Goal: Information Seeking & Learning: Find specific page/section

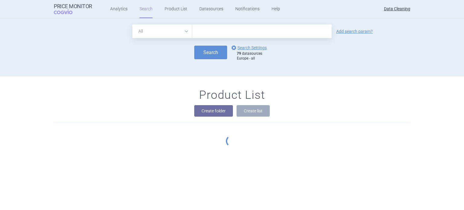
type input "Trumenba"
click button "Search" at bounding box center [210, 53] width 33 height 14
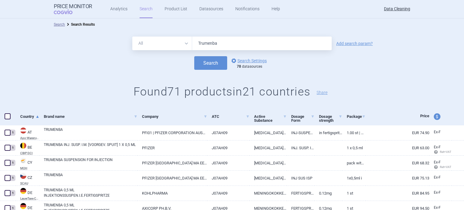
click at [214, 43] on input "Trumenba" at bounding box center [261, 44] width 139 height 14
paste input "Axumin"
type input "Axumin"
click at [194, 56] on button "Search" at bounding box center [210, 63] width 33 height 14
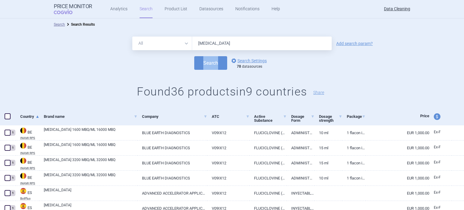
click at [152, 52] on form "All Brand Name ATC Company Active Substance Country Newer than Axumin Add searc…" at bounding box center [232, 53] width 464 height 33
click at [212, 46] on input "Axumin" at bounding box center [261, 44] width 139 height 14
paste input "Qarziba"
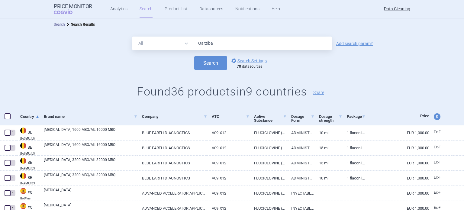
type input "Qarziba"
click at [194, 56] on button "Search" at bounding box center [210, 63] width 33 height 14
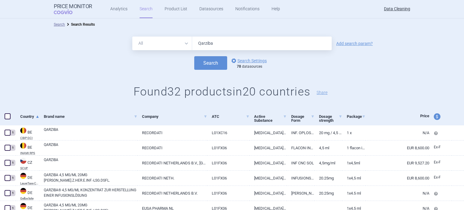
click at [174, 53] on form "All Brand Name ATC Company Active Substance Country Newer than Qarziba Add sear…" at bounding box center [232, 53] width 464 height 33
paste input "Dinutuximab beta EUSA"
drag, startPoint x: 221, startPoint y: 43, endPoint x: 187, endPoint y: 43, distance: 34.4
click at [187, 43] on div "All Brand Name ATC Company Active Substance Country Newer than Dinutuximab beta…" at bounding box center [231, 44] width 199 height 14
type input "beta EUSA"
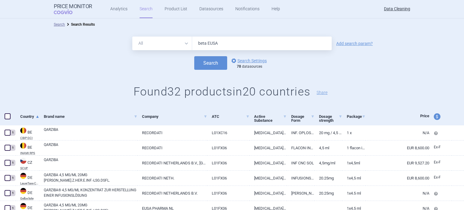
click at [362, 43] on link "Add search param?" at bounding box center [354, 43] width 37 height 4
select select "brandName"
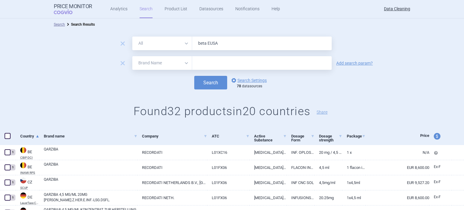
click at [217, 54] on form "remove All Brand Name ATC Company Active Substance Country Newer than beta EUSA…" at bounding box center [232, 63] width 464 height 53
click at [213, 62] on input "text" at bounding box center [261, 63] width 139 height 14
paste input "Dinutuximab beta EUSA"
drag, startPoint x: 222, startPoint y: 62, endPoint x: 271, endPoint y: 56, distance: 49.6
click at [271, 56] on form "remove All Brand Name ATC Company Active Substance Country Newer than beta EUSA…" at bounding box center [232, 63] width 464 height 53
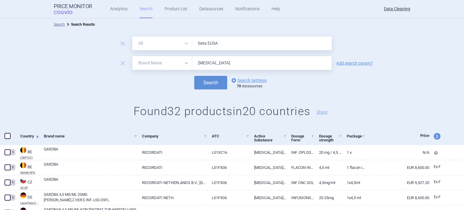
type input "Dinutuximab"
click at [194, 76] on button "Search" at bounding box center [210, 83] width 33 height 14
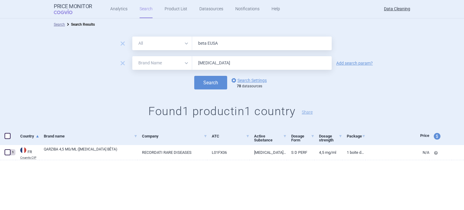
drag, startPoint x: 185, startPoint y: 52, endPoint x: 167, endPoint y: 52, distance: 18.1
click at [167, 52] on form "remove All Brand Name ATC Company Active Substance Country Newer than beta EUSA…" at bounding box center [232, 63] width 464 height 53
paste input "Dinutuximab beta Apeiron"
drag, startPoint x: 222, startPoint y: 41, endPoint x: 177, endPoint y: 41, distance: 45.0
click at [177, 41] on div "All Brand Name ATC Company Active Substance Country Newer than Dinutuximab beta…" at bounding box center [231, 44] width 199 height 14
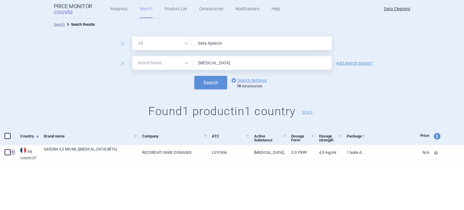
click at [194, 76] on button "Search" at bounding box center [210, 83] width 33 height 14
click at [123, 60] on span "remove" at bounding box center [122, 63] width 8 height 8
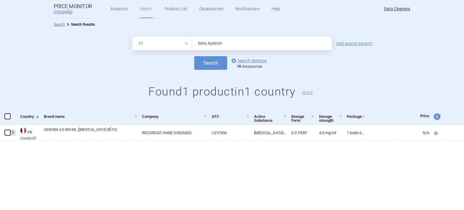
drag, startPoint x: 205, startPoint y: 41, endPoint x: 140, endPoint y: 26, distance: 66.3
click at [167, 33] on div "All Brand Name ATC Company Active Substance Country Newer than beta Apeiron Add…" at bounding box center [232, 69] width 464 height 78
paste input "Darzalex"
type input "Darzalex"
click at [194, 56] on button "Search" at bounding box center [210, 63] width 33 height 14
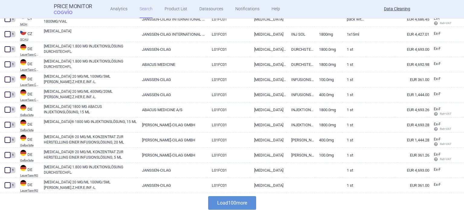
scroll to position [1444, 0]
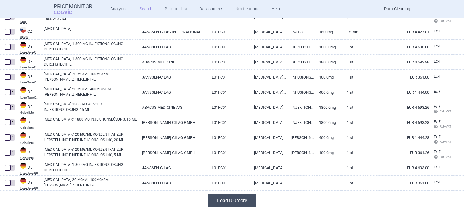
click at [234, 200] on button "Load 100 more" at bounding box center [232, 200] width 48 height 14
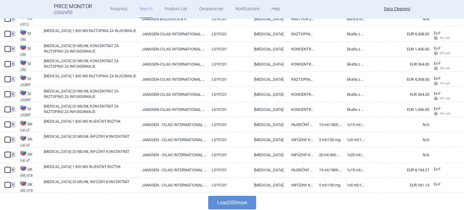
scroll to position [2953, 0]
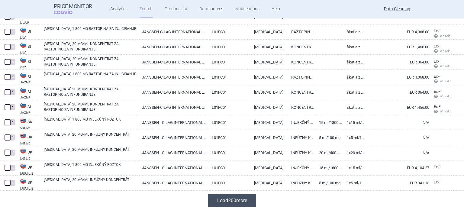
click at [254, 193] on button "Load 200 more" at bounding box center [232, 200] width 48 height 14
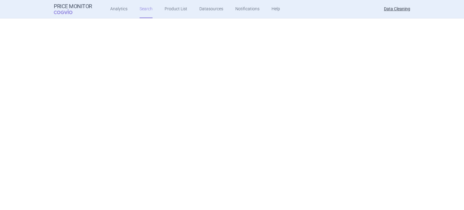
scroll to position [0, 0]
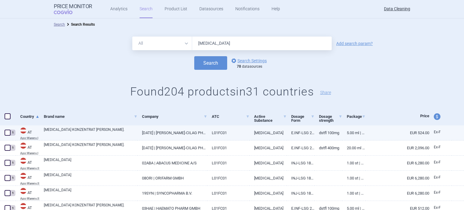
click at [5, 132] on span at bounding box center [8, 132] width 6 height 6
checkbox input "true"
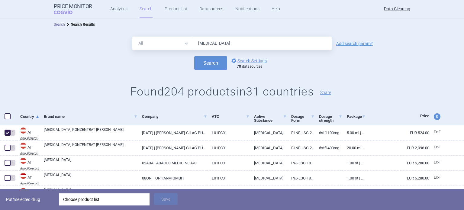
click at [77, 196] on div "Choose product list" at bounding box center [104, 199] width 82 height 12
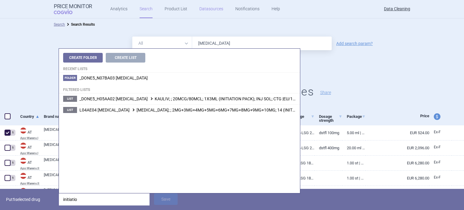
type input "initiatio"
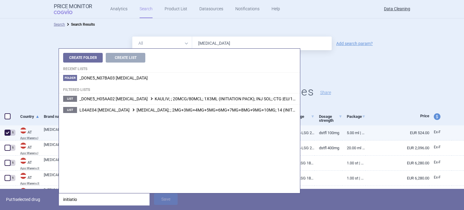
click at [6, 135] on span at bounding box center [8, 132] width 6 height 6
checkbox input "false"
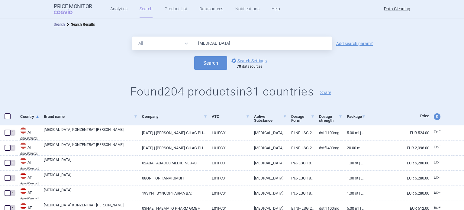
drag, startPoint x: 221, startPoint y: 42, endPoint x: 182, endPoint y: 46, distance: 39.4
click at [182, 46] on div "All Brand Name ATC Company Active Substance Country Newer than Darzalex" at bounding box center [231, 44] width 199 height 14
paste input "Natpar"
type input "Natpar"
click at [194, 56] on button "Search" at bounding box center [210, 63] width 33 height 14
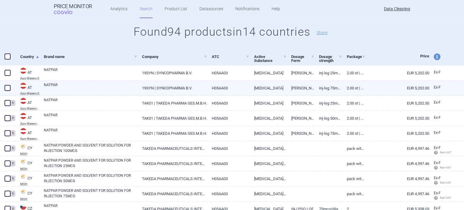
scroll to position [60, 0]
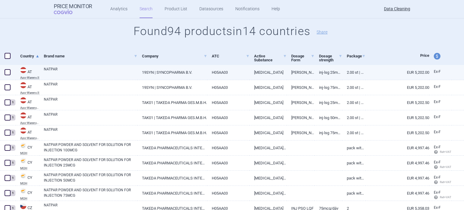
click at [7, 72] on span at bounding box center [8, 72] width 6 height 6
checkbox input "true"
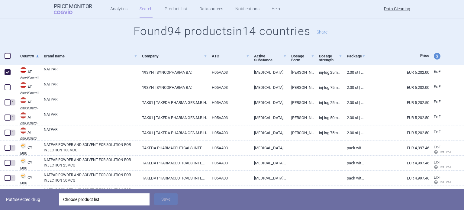
click at [95, 197] on div "Choose product list" at bounding box center [104, 199] width 82 height 12
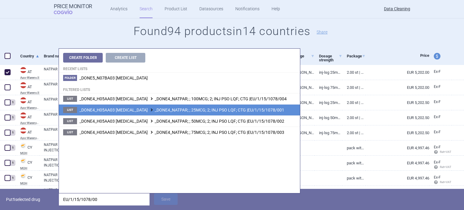
type input "EU/1/15/1078/00"
click at [220, 110] on span "_DONE4_H05AA03 PARATHYROID HORMONE _DONE4_NATPAR; ; 25MCG; 2; INJ PSO LQF; CTG …" at bounding box center [181, 109] width 205 height 5
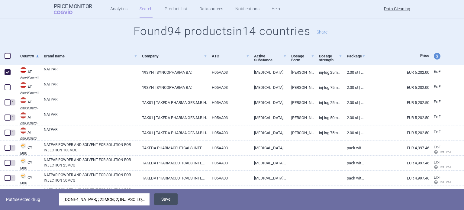
click at [167, 198] on button "Save" at bounding box center [166, 198] width 24 height 11
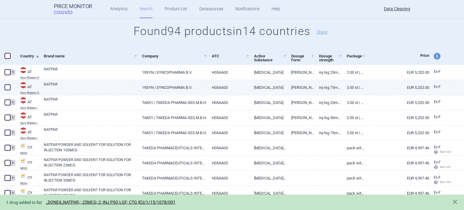
click at [6, 85] on span at bounding box center [8, 87] width 6 height 6
checkbox input "true"
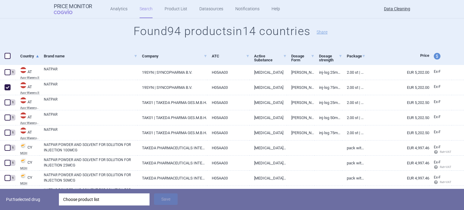
click at [116, 198] on div "Choose product list" at bounding box center [104, 199] width 82 height 12
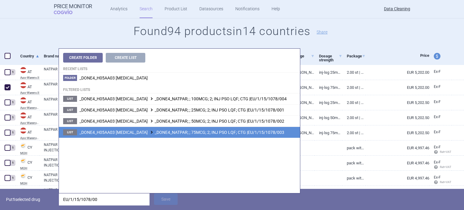
type input "EU/1/15/1078/00"
click at [209, 130] on span "_DONE4_H05AA03 PARATHYROID HORMONE _DONE4_NATPAR; ; 75MCG; 2; INJ PSO LQF; CTG …" at bounding box center [181, 132] width 205 height 5
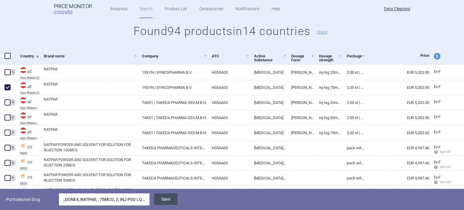
click at [164, 199] on button "Save" at bounding box center [166, 198] width 24 height 11
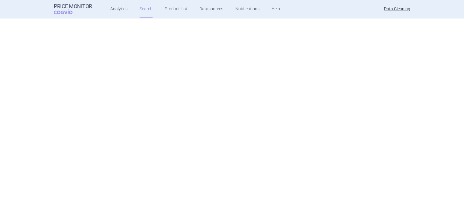
scroll to position [0, 0]
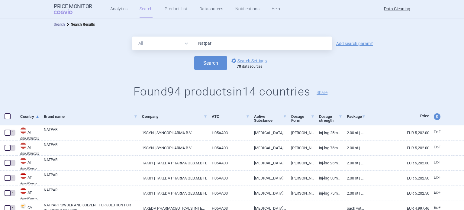
drag, startPoint x: 198, startPoint y: 40, endPoint x: 182, endPoint y: 37, distance: 16.3
click at [184, 37] on div "All Brand Name ATC Company Active Substance Country Newer than Natpar" at bounding box center [231, 44] width 199 height 14
paste input "Roteas"
type input "Roteas"
click at [194, 56] on button "Search" at bounding box center [210, 63] width 33 height 14
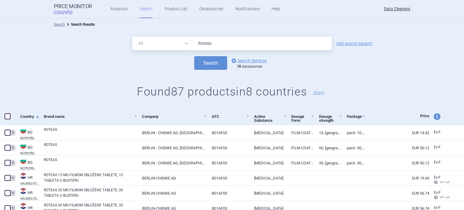
drag, startPoint x: 200, startPoint y: 53, endPoint x: 186, endPoint y: 55, distance: 14.3
click at [186, 55] on form "All Brand Name ATC Company Active Substance Country Newer than Roteas Add searc…" at bounding box center [232, 53] width 464 height 33
paste input "Varuby"
click at [194, 56] on button "Search" at bounding box center [210, 63] width 33 height 14
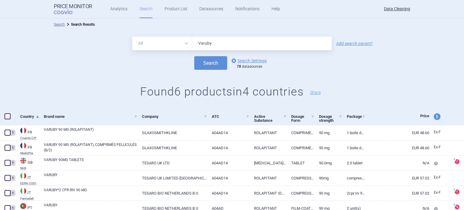
click at [187, 41] on div "All Brand Name ATC Company Active Substance Country Newer than Varuby" at bounding box center [231, 44] width 199 height 14
paste input "Chenodeoxycholic acid Leadiant"
type input "Chenodeoxycholic acid Leadiant"
click at [194, 56] on button "Search" at bounding box center [210, 63] width 33 height 14
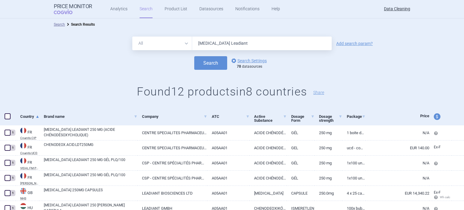
drag, startPoint x: 267, startPoint y: 42, endPoint x: 176, endPoint y: 25, distance: 92.7
click at [195, 30] on div "All Brand Name ATC Company Active Substance Country Newer than Chenodeoxycholic…" at bounding box center [232, 69] width 464 height 78
paste input "Jylamvo"
type input "Jylamvo"
click at [194, 56] on button "Search" at bounding box center [210, 63] width 33 height 14
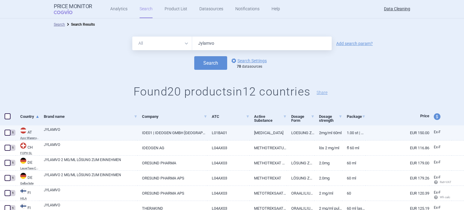
click at [6, 130] on span at bounding box center [8, 132] width 6 height 6
checkbox input "true"
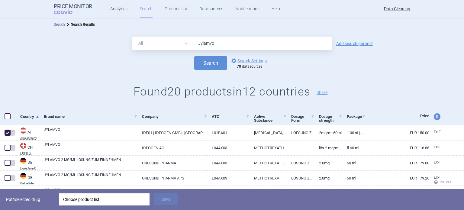
click at [96, 199] on div "Choose product list" at bounding box center [104, 199] width 82 height 12
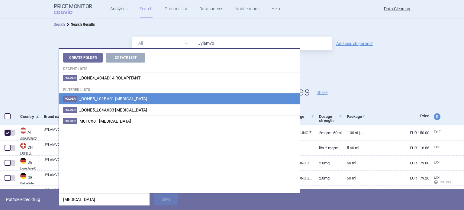
type input "methotrexate"
click at [111, 99] on span "_DONE5_L01BA01 METHOTREXATE" at bounding box center [113, 98] width 68 height 5
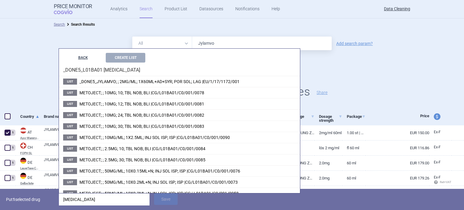
click at [81, 58] on button "BACK" at bounding box center [83, 58] width 40 height 10
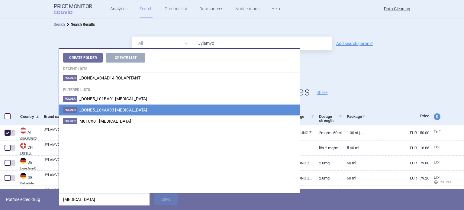
click at [103, 109] on span "_DONE5_L04AX03 METHOTREXATE" at bounding box center [113, 109] width 68 height 5
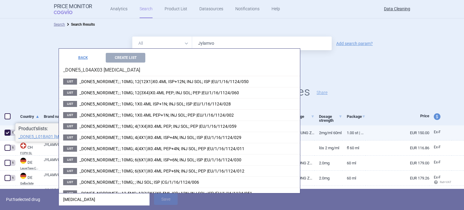
click at [6, 135] on span at bounding box center [8, 132] width 6 height 6
checkbox input "false"
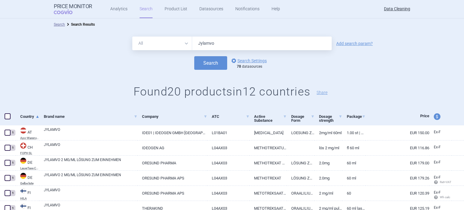
drag, startPoint x: 238, startPoint y: 48, endPoint x: 157, endPoint y: 48, distance: 80.6
click at [158, 48] on div "All Brand Name ATC Company Active Substance Country Newer than Jylamvo" at bounding box center [231, 44] width 199 height 14
type input "metoject"
click at [194, 56] on button "Search" at bounding box center [210, 63] width 33 height 14
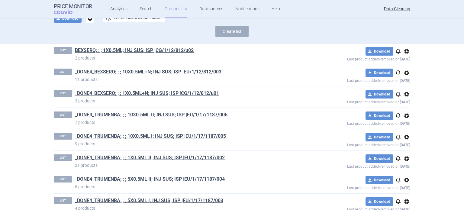
scroll to position [162, 0]
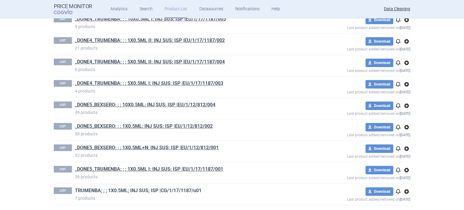
click at [168, 190] on link "TRUMENBA; ; ; 1X0.5ML; INJ SUS; ISP |CG/1/17/1187/u01" at bounding box center [138, 190] width 126 height 7
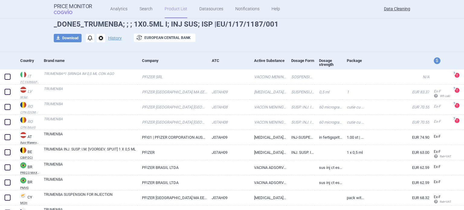
scroll to position [60, 0]
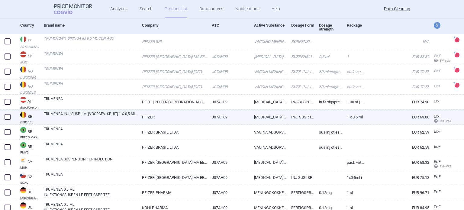
click at [214, 115] on link "J07AH09" at bounding box center [228, 117] width 43 height 15
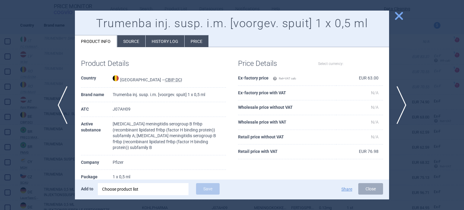
select select "EUR"
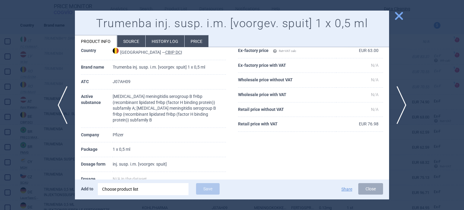
scroll to position [60, 0]
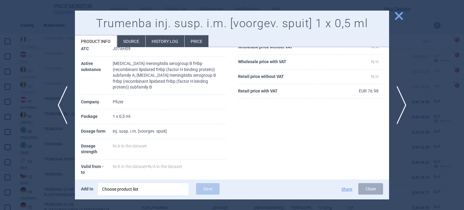
click at [133, 41] on li "Source" at bounding box center [131, 41] width 28 height 12
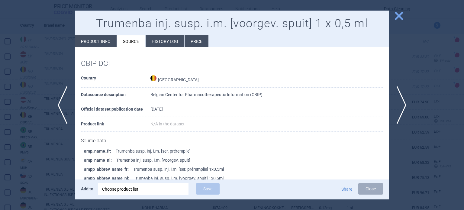
scroll to position [91, 0]
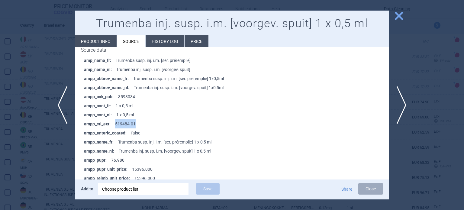
drag, startPoint x: 144, startPoint y: 123, endPoint x: 114, endPoint y: 123, distance: 29.6
click at [114, 123] on li "ampp_cti_ext : 519484-01" at bounding box center [236, 123] width 305 height 9
copy li "519484-01"
click at [0, 72] on div at bounding box center [232, 105] width 464 height 210
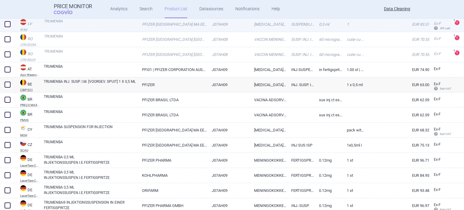
scroll to position [121, 0]
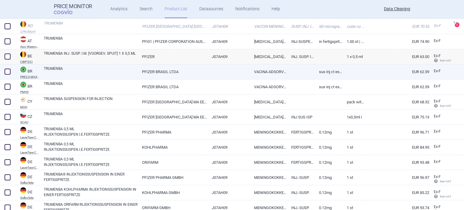
click at [229, 70] on link at bounding box center [228, 69] width 43 height 11
select select "EUR"
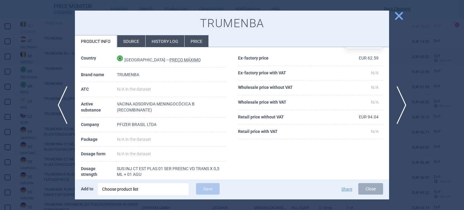
scroll to position [30, 0]
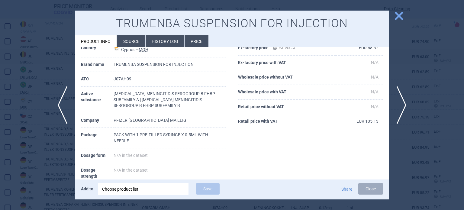
click at [0, 47] on div at bounding box center [232, 105] width 464 height 210
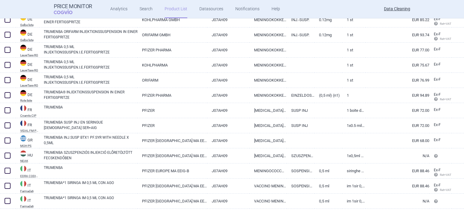
scroll to position [302, 0]
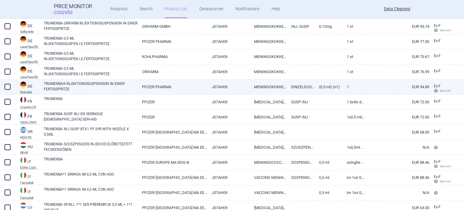
click at [81, 92] on div "TRUMENBA® INJEKTIONSSUSPENSION IN EINER FERTIGSPRITZE" at bounding box center [88, 86] width 98 height 15
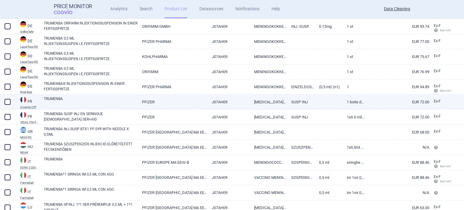
click at [80, 96] on link "TRUMENBA" at bounding box center [91, 101] width 94 height 11
select select "EUR"
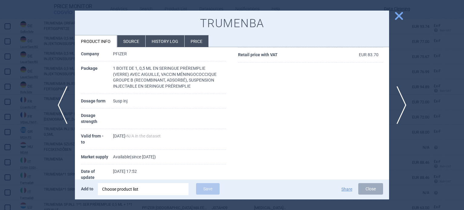
scroll to position [91, 0]
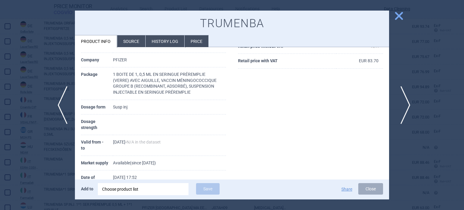
drag, startPoint x: 409, startPoint y: 99, endPoint x: 405, endPoint y: 93, distance: 6.7
click at [409, 99] on span "next" at bounding box center [403, 105] width 14 height 38
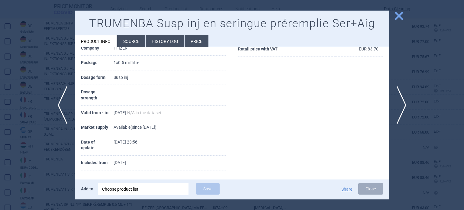
scroll to position [91, 0]
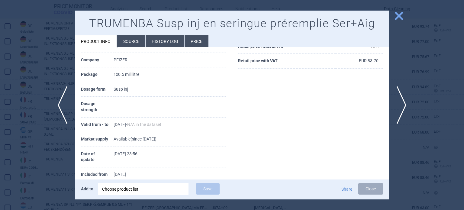
click at [0, 81] on div at bounding box center [232, 105] width 464 height 210
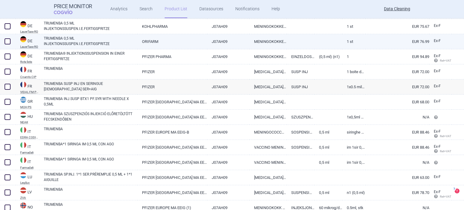
scroll to position [362, 0]
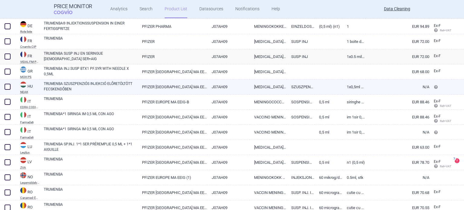
click at [139, 86] on link "PFIZER EUROPE MA EEIG" at bounding box center [171, 86] width 69 height 15
select select "EUR"
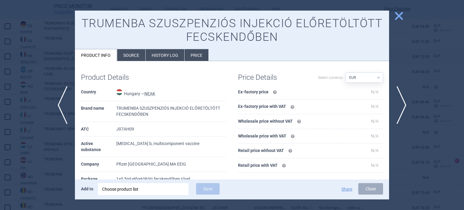
click at [131, 56] on li "Source" at bounding box center [131, 55] width 28 height 12
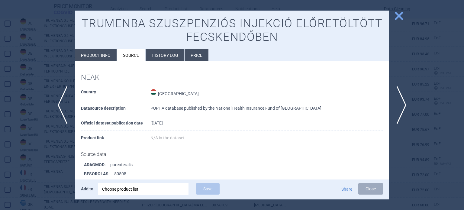
scroll to position [487, 0]
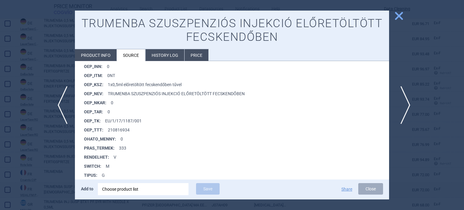
click at [406, 108] on span "next" at bounding box center [403, 105] width 14 height 38
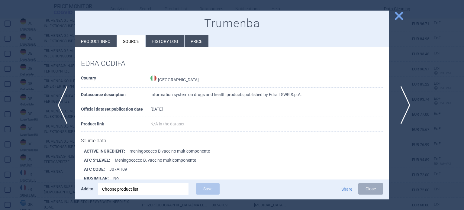
scroll to position [82, 0]
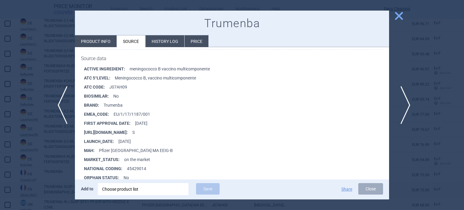
click at [406, 108] on span "next" at bounding box center [403, 105] width 14 height 38
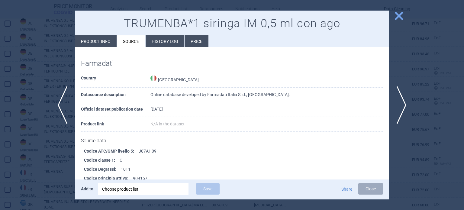
scroll to position [420, 0]
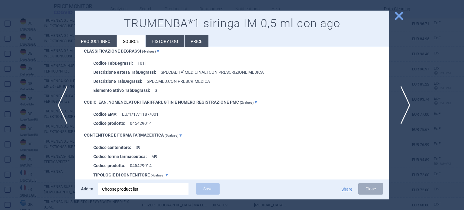
click at [403, 102] on span "next" at bounding box center [403, 105] width 14 height 38
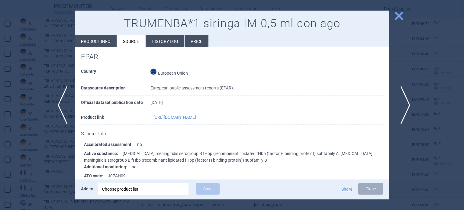
scroll to position [2295, 0]
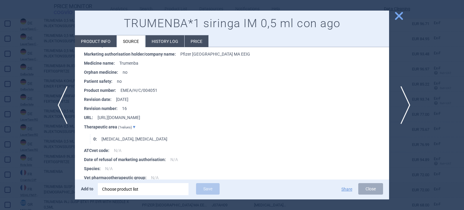
click at [403, 102] on span "next" at bounding box center [403, 105] width 14 height 38
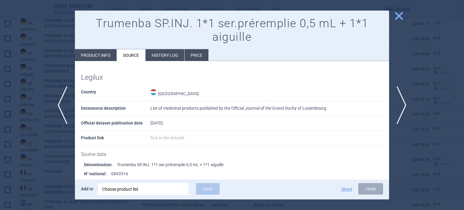
click at [0, 120] on div at bounding box center [232, 105] width 464 height 210
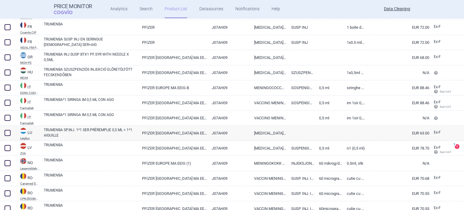
scroll to position [412, 0]
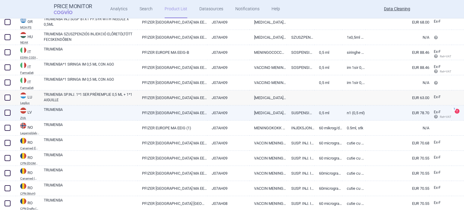
click at [72, 115] on link "TRUMENBA" at bounding box center [91, 112] width 94 height 11
select select "EUR"
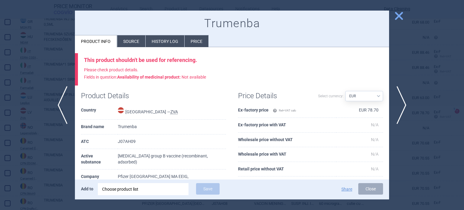
click at [132, 43] on li "Source" at bounding box center [131, 41] width 28 height 12
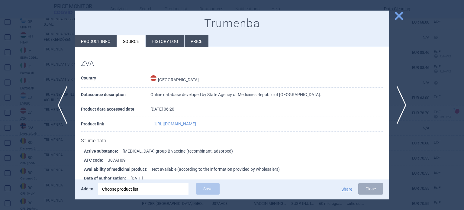
click at [10, 73] on div at bounding box center [232, 105] width 464 height 210
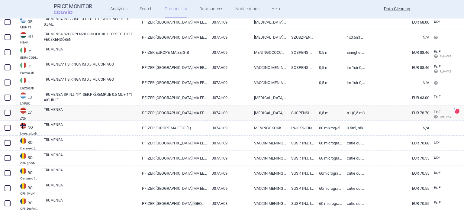
scroll to position [447, 0]
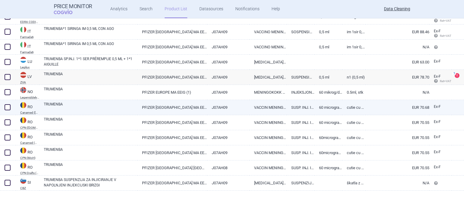
click at [106, 108] on link "TRUMENBA" at bounding box center [91, 106] width 94 height 11
select select "EUR"
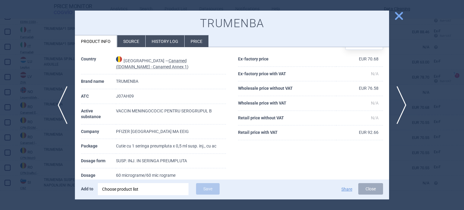
scroll to position [19, 0]
click at [180, 109] on td "VACCIN MENINGOCOCIC PENTRU SEROGRUPUL B" at bounding box center [171, 114] width 110 height 21
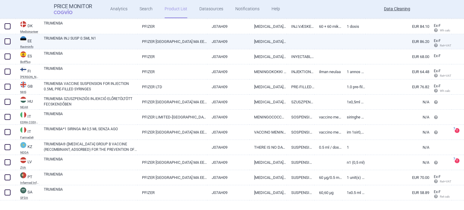
scroll to position [221, 0]
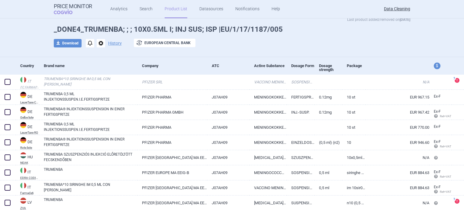
scroll to position [10, 0]
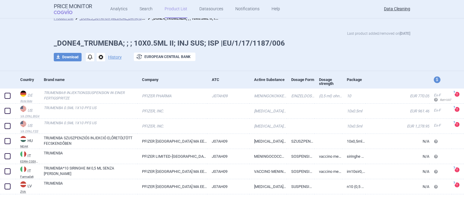
scroll to position [10, 0]
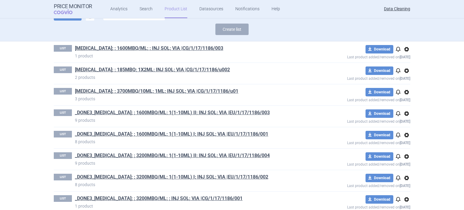
scroll to position [16, 0]
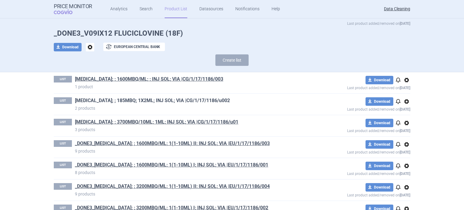
click at [199, 99] on link "AXUMIN; ; 185MBQ; 1X2ML; INJ SOL; VIA |CG/1/17/1186/u002" at bounding box center [152, 100] width 155 height 7
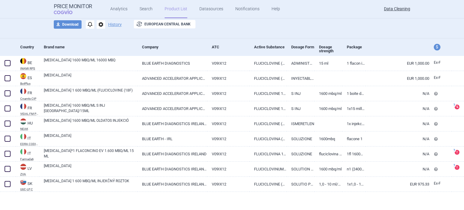
scroll to position [40, 0]
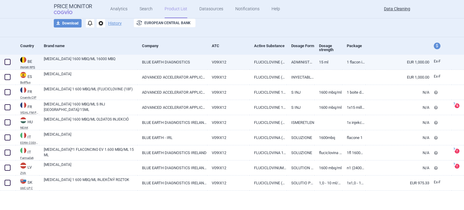
click at [182, 64] on link "BLUE EARTH DIAGNOSTICS" at bounding box center [171, 62] width 69 height 15
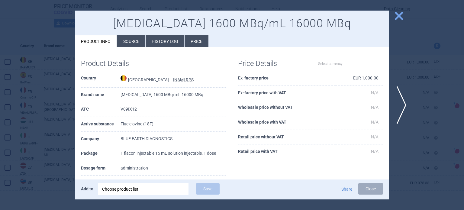
select select "EUR"
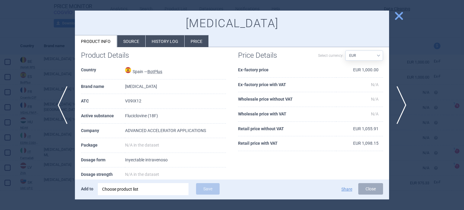
scroll to position [8, 0]
click at [120, 37] on li "Source" at bounding box center [131, 41] width 28 height 12
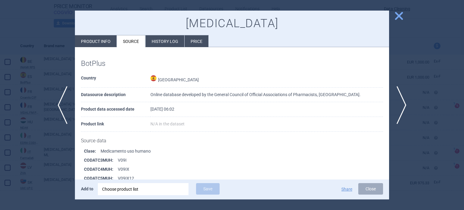
scroll to position [91, 0]
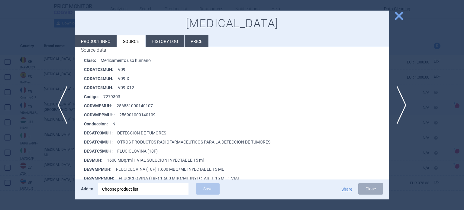
click at [0, 102] on div at bounding box center [232, 105] width 464 height 210
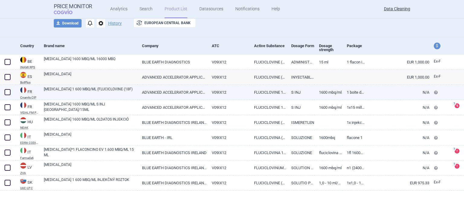
click at [116, 91] on link "[MEDICAL_DATA] 1 600 MBQ/ML (FLUCICLOVINE (18F)" at bounding box center [91, 91] width 94 height 11
select select "EUR"
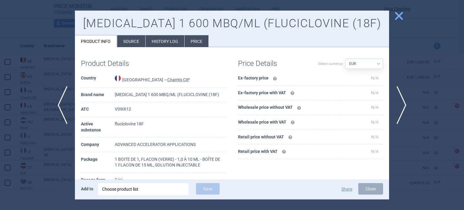
click at [138, 37] on li "Source" at bounding box center [131, 41] width 28 height 12
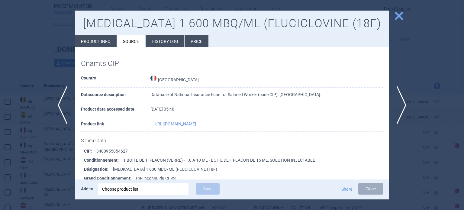
click at [90, 43] on li "Product info" at bounding box center [96, 41] width 42 height 12
select select "EUR"
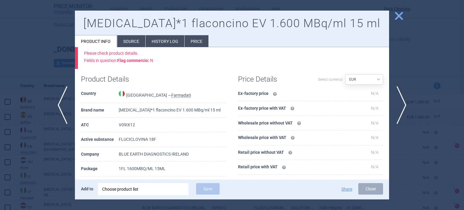
scroll to position [30, 0]
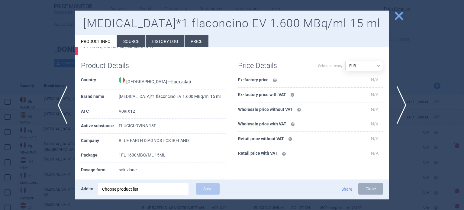
click at [0, 81] on div at bounding box center [232, 105] width 464 height 210
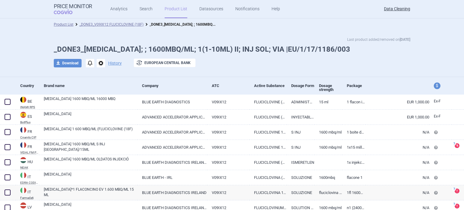
scroll to position [40, 0]
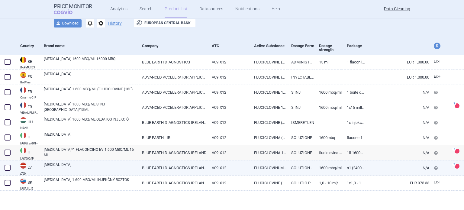
click at [187, 166] on link "BLUE EARTH DIAGNOSTICS IRELAND LTD, [GEOGRAPHIC_DATA]" at bounding box center [171, 167] width 69 height 15
select select "EUR"
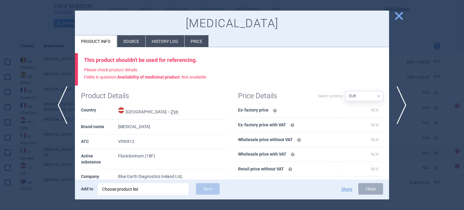
click at [135, 35] on div "Axumin Product info Source History log Price" at bounding box center [232, 29] width 314 height 37
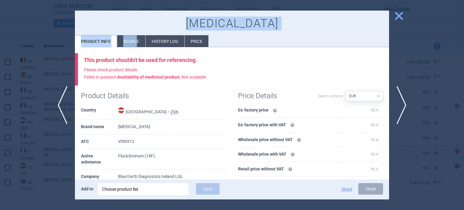
click at [134, 39] on li "Source" at bounding box center [131, 41] width 28 height 12
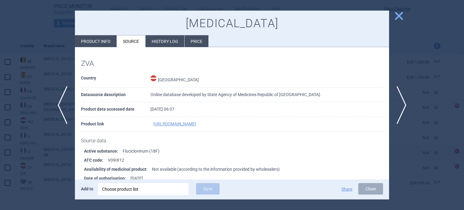
click at [398, 101] on span "next" at bounding box center [403, 105] width 14 height 38
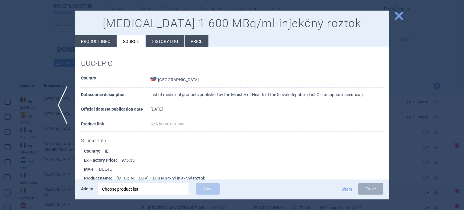
scroll to position [292, 0]
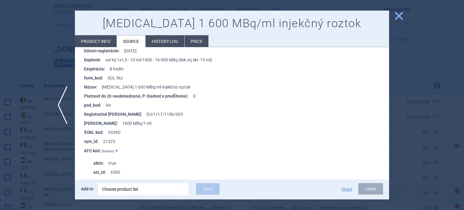
click at [0, 62] on div at bounding box center [232, 105] width 464 height 210
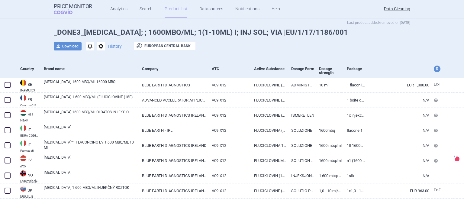
scroll to position [25, 0]
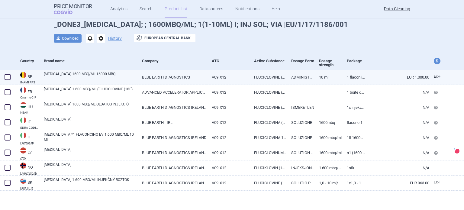
click at [221, 78] on link "V09IX12" at bounding box center [228, 77] width 43 height 15
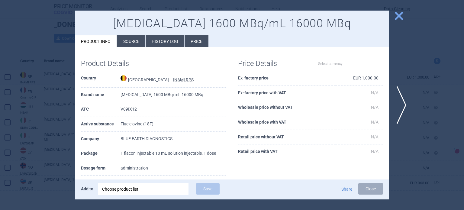
select select "EUR"
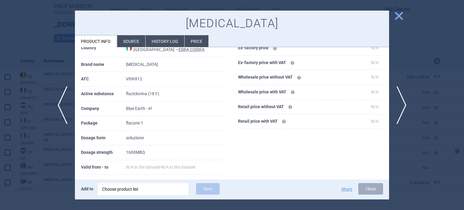
click at [134, 37] on li "Source" at bounding box center [131, 41] width 28 height 12
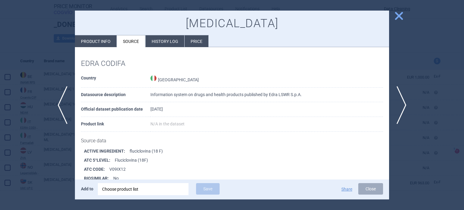
scroll to position [82, 0]
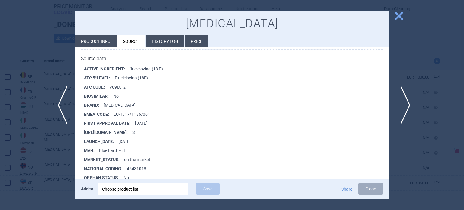
click at [400, 104] on span "next" at bounding box center [403, 105] width 14 height 38
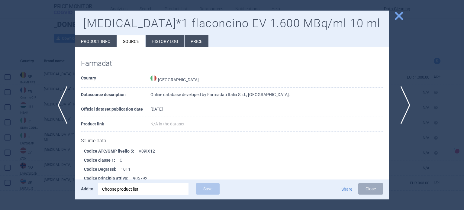
scroll to position [402, 0]
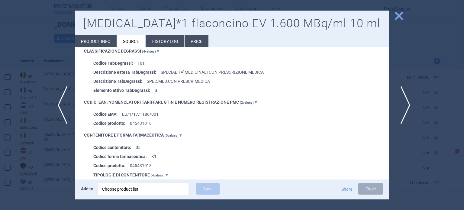
click at [400, 104] on span "next" at bounding box center [403, 105] width 14 height 38
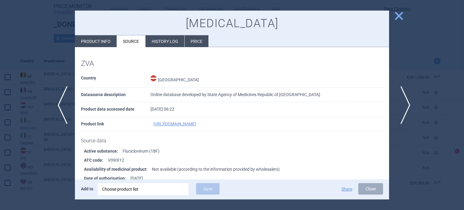
click at [400, 104] on span "next" at bounding box center [403, 105] width 14 height 38
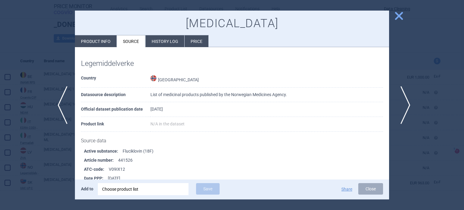
scroll to position [91, 0]
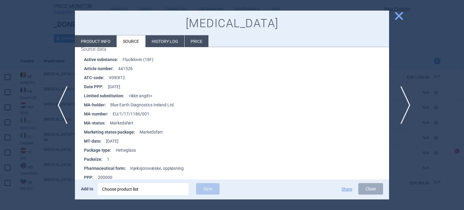
click at [400, 104] on span "next" at bounding box center [403, 105] width 14 height 38
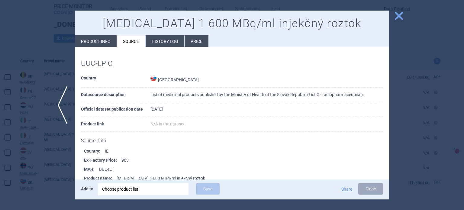
scroll to position [706, 0]
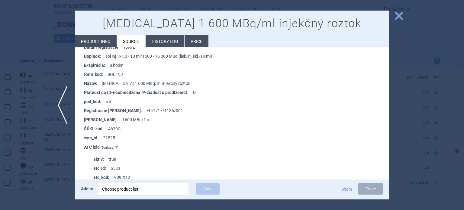
click at [0, 71] on div at bounding box center [232, 105] width 464 height 210
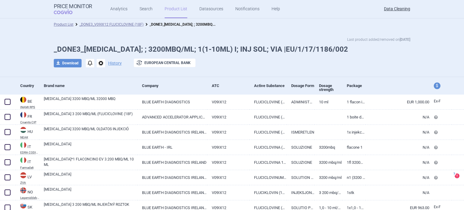
scroll to position [25, 0]
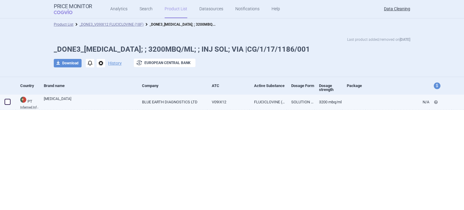
click at [305, 102] on link "SOLUTION FOR INJECTION" at bounding box center [300, 101] width 28 height 15
select select "EUR"
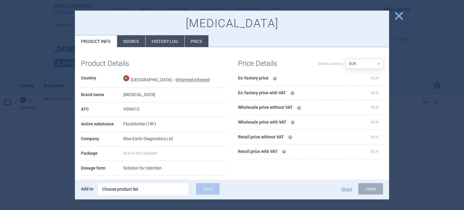
scroll to position [30, 0]
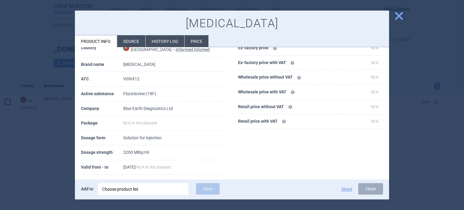
click at [129, 40] on li "Source" at bounding box center [131, 41] width 28 height 12
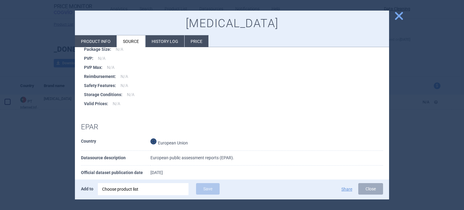
scroll to position [392, 0]
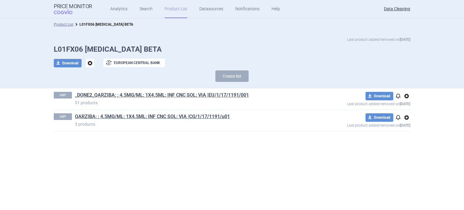
click at [43, 160] on section "Product List L01FX06 [MEDICAL_DATA] BETA Last product added/removed on [DATE] L…" at bounding box center [232, 113] width 464 height 191
click at [231, 80] on button "Create list" at bounding box center [231, 75] width 33 height 11
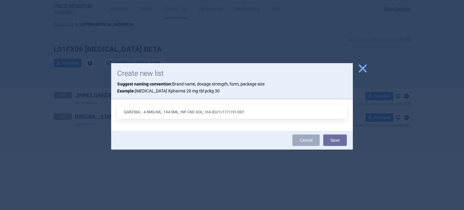
click at [178, 113] on input "QARZIBA; ; 4.5MG/ML; 1X4.5ML; INF CNC SOL; VIA |EU/1/17/1191/001" at bounding box center [231, 112] width 229 height 14
type input "QARZIBA; ; 4.5MG/ML; 1X20MG; INF CNC SOL; VIA |EU/1/17/1191/001"
click at [24, 102] on div at bounding box center [232, 105] width 464 height 210
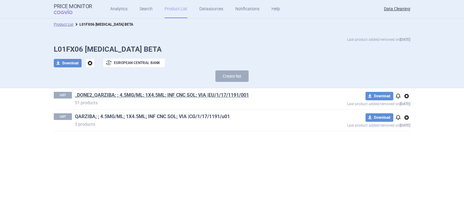
click at [206, 115] on link "QARZIBA; ; 4.5MG/ML; 1X4.5ML; INF CNC SOL; VIA |CG/1/17/1191/u01" at bounding box center [152, 116] width 155 height 7
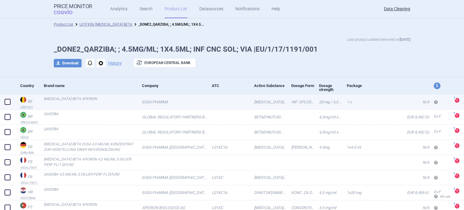
click at [203, 101] on link "EUSA PHARMA" at bounding box center [171, 101] width 69 height 15
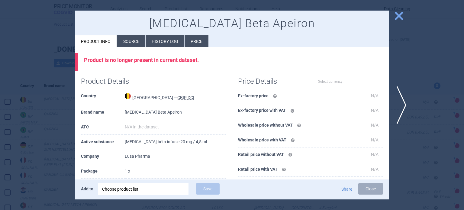
select select "EUR"
click at [0, 138] on div at bounding box center [232, 105] width 464 height 210
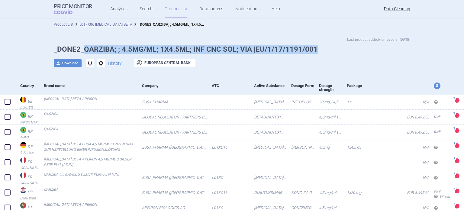
drag, startPoint x: 320, startPoint y: 49, endPoint x: 82, endPoint y: 49, distance: 237.2
click at [82, 49] on h1 "_DONE2_QARZIBA; ; 4.5MG/ML; 1X4.5ML; INF CNC SOL; VIA |EU/1/17/1191/001" at bounding box center [232, 49] width 356 height 9
copy h1 "QARZIBA; ; 4.5MG/ML; 1X4.5ML; INF CNC SOL; VIA |EU/1/17/1191/001"
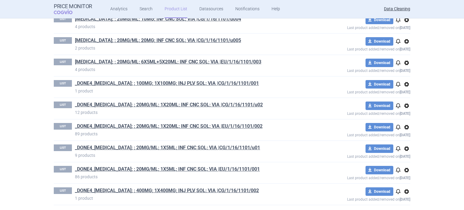
scroll to position [45, 0]
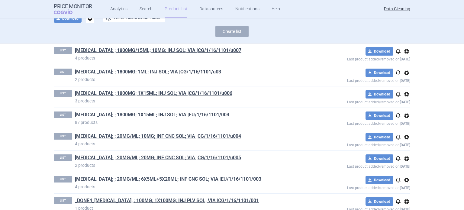
click at [161, 113] on link "DARZALEX; ; 1800MG; 1X15ML; INJ SOL; VIA |EU/1/16/1101/004" at bounding box center [152, 114] width 154 height 7
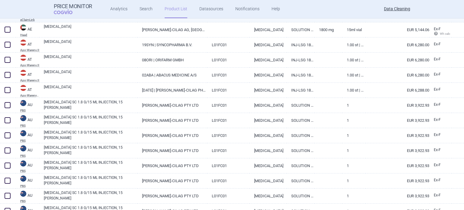
scroll to position [241, 0]
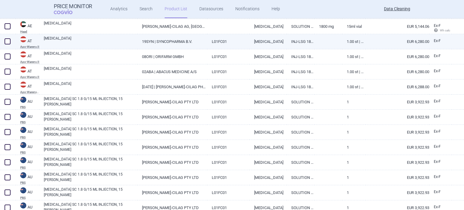
click at [171, 41] on link "19SYN | SYNCOPHARMA B.V." at bounding box center [171, 41] width 69 height 15
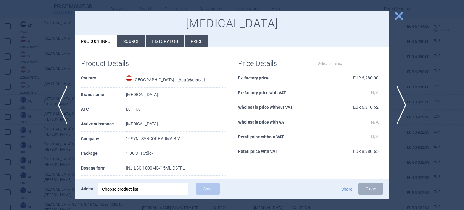
select select "EUR"
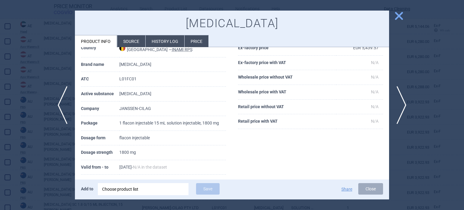
click at [0, 110] on div at bounding box center [232, 105] width 464 height 210
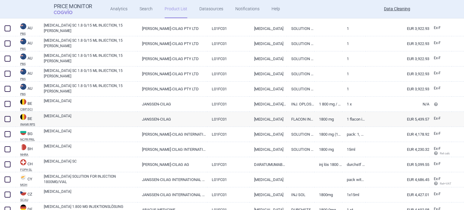
scroll to position [423, 0]
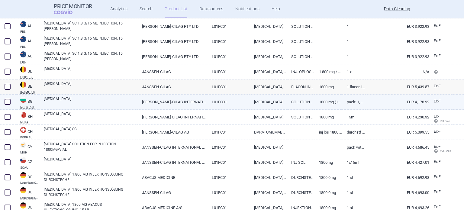
click at [127, 101] on link "[MEDICAL_DATA]" at bounding box center [91, 101] width 94 height 11
select select "EUR"
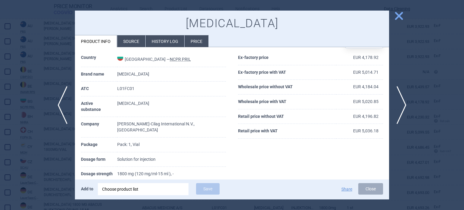
scroll to position [30, 0]
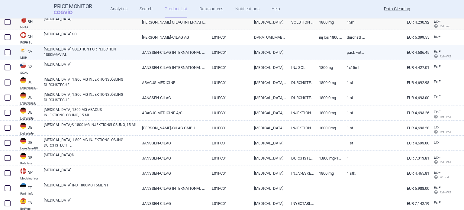
scroll to position [543, 0]
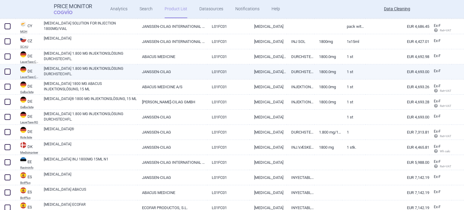
select select "EUR"
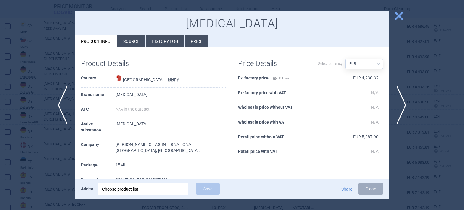
click at [2, 100] on div at bounding box center [232, 105] width 464 height 210
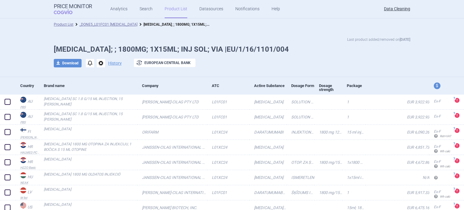
select select "EUR"
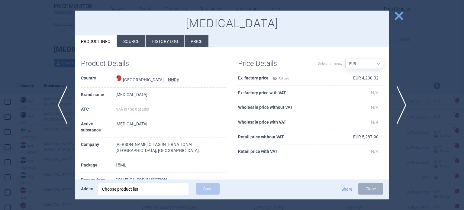
drag, startPoint x: 412, startPoint y: 23, endPoint x: 366, endPoint y: 25, distance: 46.0
click at [412, 23] on div at bounding box center [232, 105] width 464 height 210
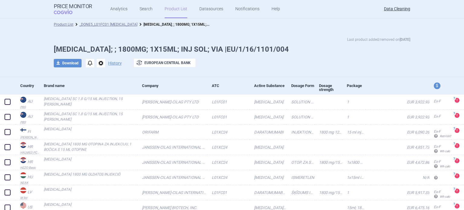
click at [115, 21] on li "_DONE5_L01FC01 [MEDICAL_DATA]" at bounding box center [105, 24] width 64 height 6
click at [115, 23] on link "_DONE5_L01FC01 [MEDICAL_DATA]" at bounding box center [108, 24] width 58 height 4
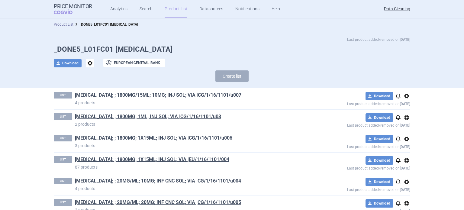
scroll to position [109, 0]
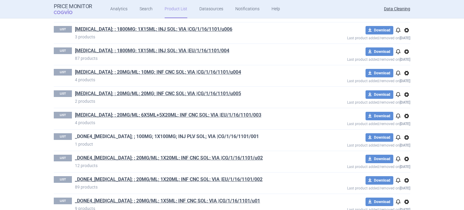
drag, startPoint x: 194, startPoint y: 131, endPoint x: 189, endPoint y: 136, distance: 6.4
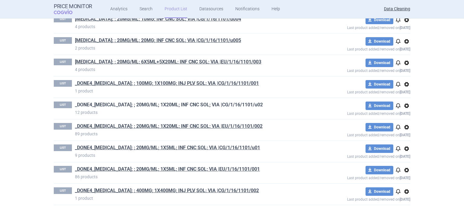
click at [236, 105] on link "_DONE4_DARZALEX; ; 20MG/ML; 1X20ML; INF CNC SOL; VIA |CG/1/16/1101/u02" at bounding box center [169, 104] width 188 height 7
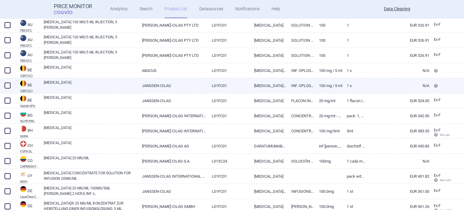
scroll to position [543, 0]
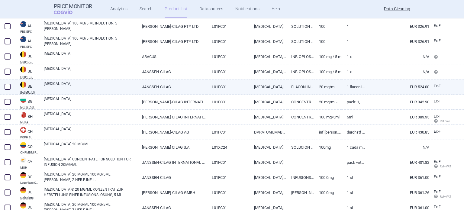
click at [243, 86] on link "L01FC01" at bounding box center [228, 86] width 43 height 15
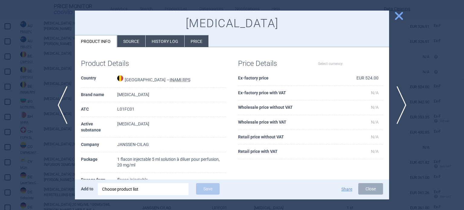
select select "EUR"
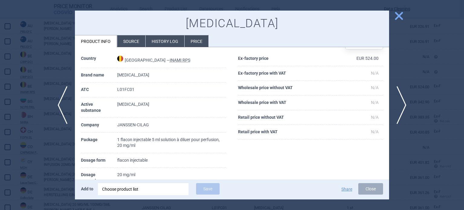
scroll to position [30, 0]
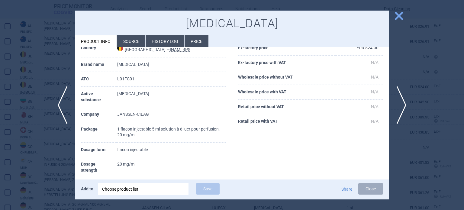
click at [0, 51] on div at bounding box center [232, 105] width 464 height 210
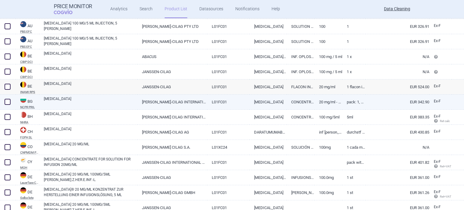
click at [310, 98] on link "CONCENTRATE FOR SOLUTION FOR INFUSION" at bounding box center [300, 101] width 28 height 15
select select "EUR"
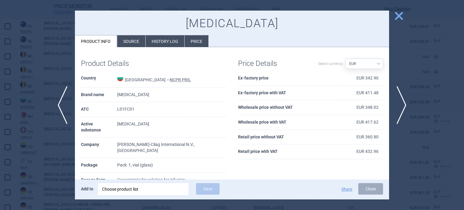
scroll to position [30, 0]
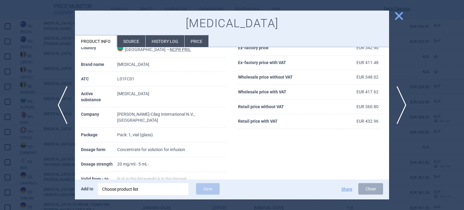
click at [424, 73] on div at bounding box center [232, 105] width 464 height 210
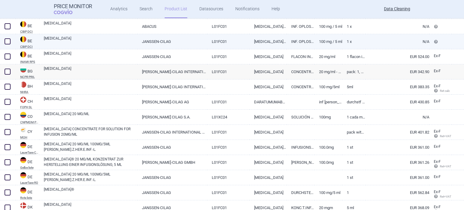
scroll to position [604, 0]
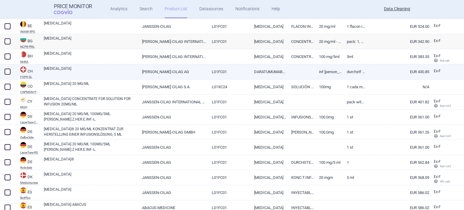
click at [360, 73] on link "Durchstf 5 ml" at bounding box center [353, 71] width 23 height 15
select select "EUR"
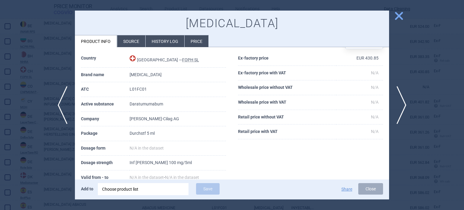
scroll to position [30, 0]
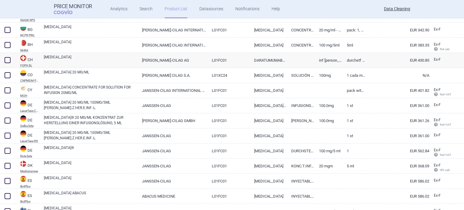
scroll to position [622, 0]
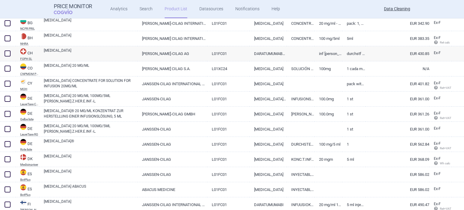
click at [359, 73] on link "1 CADA ML DE CONCENTRADO PARA SOLUCIÓN PARA INFUSIÓN" at bounding box center [353, 68] width 23 height 15
select select "EUR"
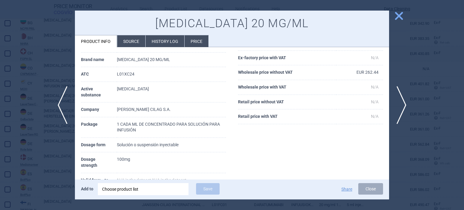
scroll to position [36, 0]
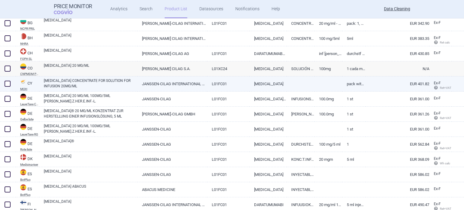
click at [354, 81] on link "PACK WITH 1 VIAL X 5ML" at bounding box center [353, 83] width 23 height 15
select select "EUR"
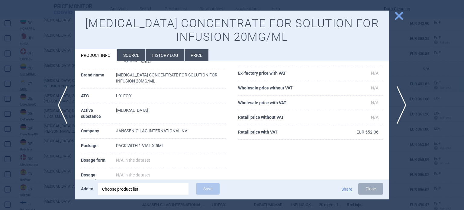
scroll to position [33, 0]
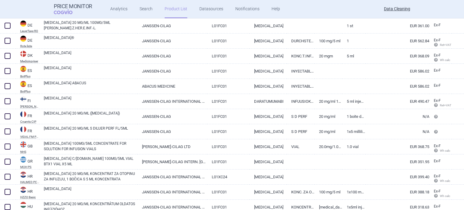
scroll to position [726, 0]
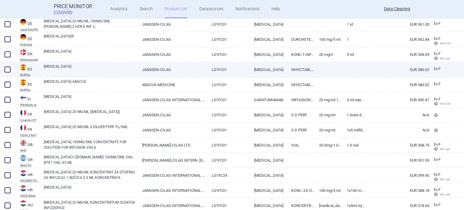
click at [345, 70] on link at bounding box center [353, 67] width 23 height 11
select select "EUR"
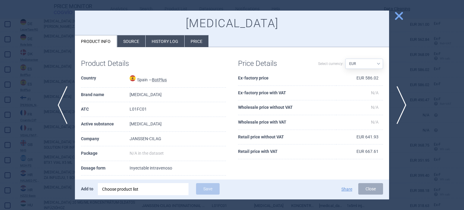
click at [124, 45] on li "Source" at bounding box center [131, 41] width 28 height 12
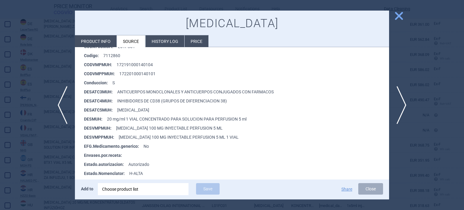
scroll to position [132, 0]
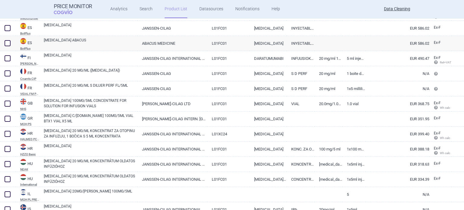
scroll to position [771, 0]
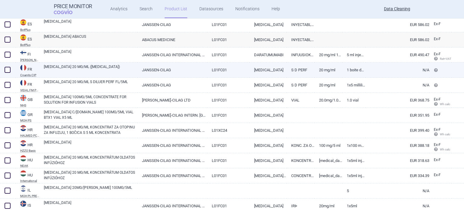
click at [172, 74] on link "JANSSEN-CILAG" at bounding box center [171, 69] width 69 height 15
select select "EUR"
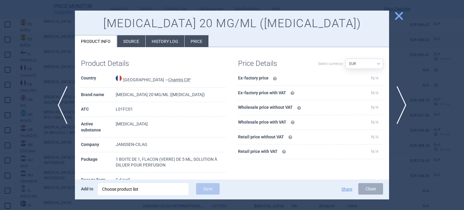
click at [172, 120] on td "daratumumab" at bounding box center [171, 127] width 110 height 21
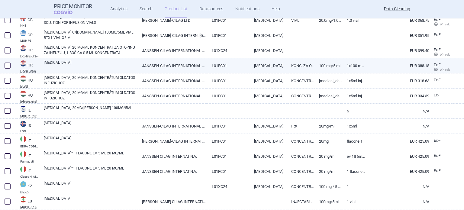
scroll to position [853, 0]
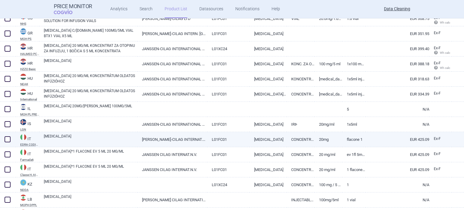
click at [169, 142] on link "JANSSEN-CILAG INTERNAT.NV" at bounding box center [171, 139] width 69 height 15
select select "EUR"
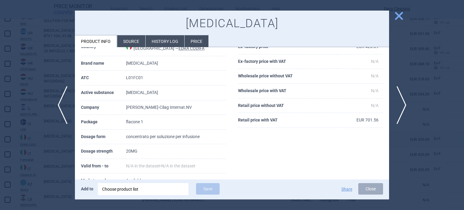
scroll to position [31, 0]
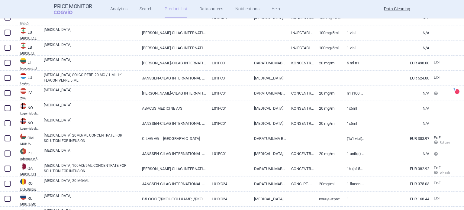
scroll to position [1020, 0]
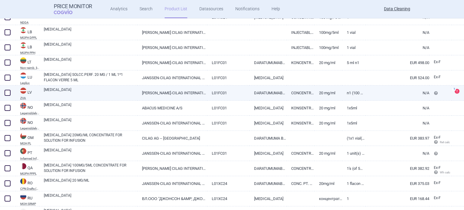
click at [153, 95] on link "JANSSEN-CILAG INTERNATIONAL NV, BELGIUM" at bounding box center [171, 92] width 69 height 15
select select "EUR"
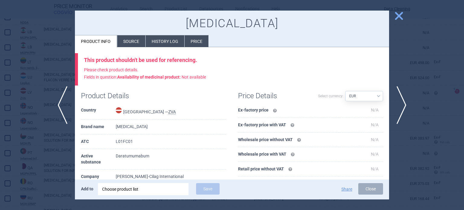
click at [130, 35] on li "Source" at bounding box center [131, 41] width 28 height 12
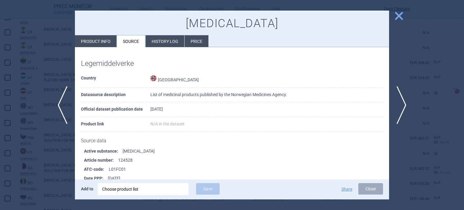
click at [0, 115] on div at bounding box center [232, 105] width 464 height 210
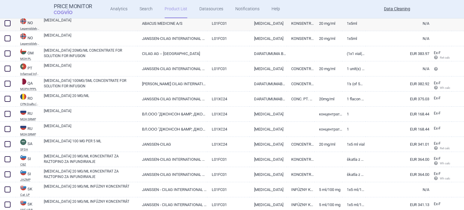
scroll to position [1104, 0]
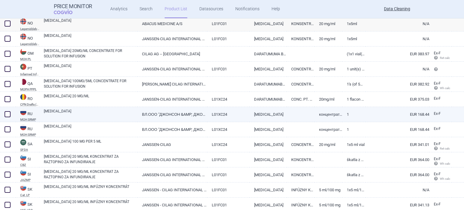
click at [51, 115] on link "DARZALEX" at bounding box center [91, 113] width 94 height 11
select select "EUR"
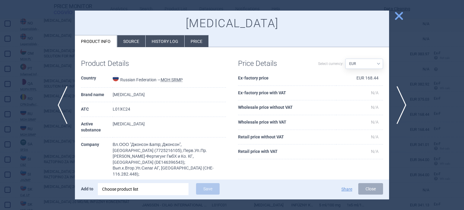
scroll to position [89, 0]
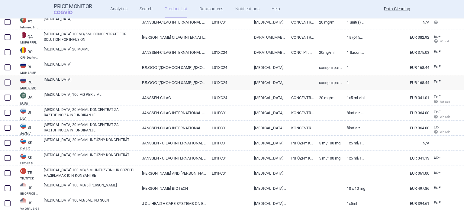
scroll to position [1152, 0]
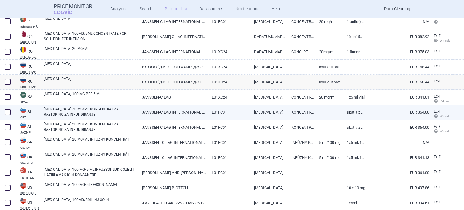
click at [96, 108] on link "DARZALEX 20 MG/ML KONCENTRAT ZA RAZTOPINO ZA INFUNDIRANJE" at bounding box center [91, 111] width 94 height 11
select select "EUR"
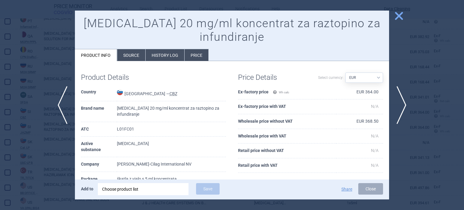
scroll to position [16, 0]
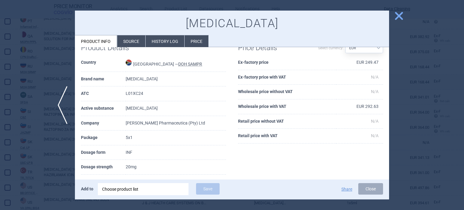
click at [436, 190] on div at bounding box center [232, 105] width 464 height 210
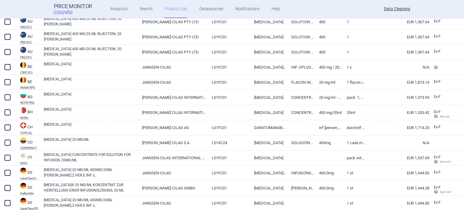
scroll to position [573, 0]
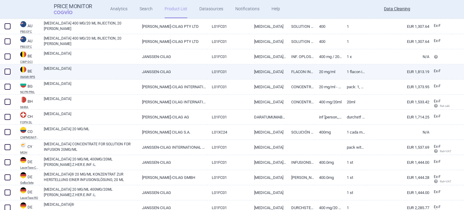
click at [239, 71] on link "L01FC01" at bounding box center [228, 71] width 43 height 15
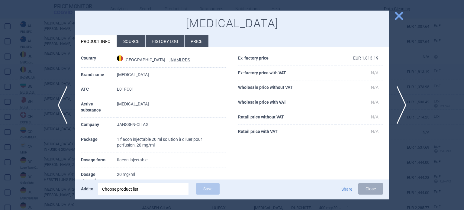
select select "EUR"
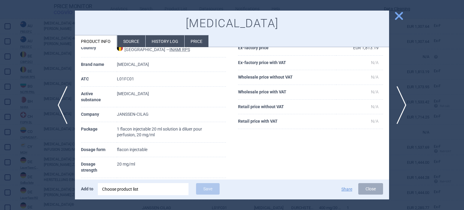
click at [0, 78] on div at bounding box center [232, 105] width 464 height 210
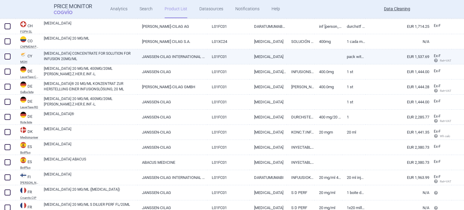
scroll to position [724, 0]
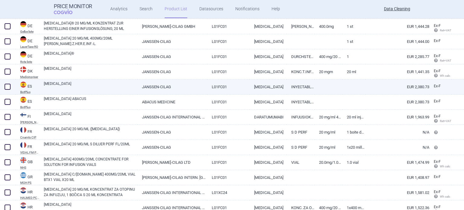
click at [140, 91] on link "JANSSEN-CILAG" at bounding box center [171, 86] width 69 height 15
select select "EUR"
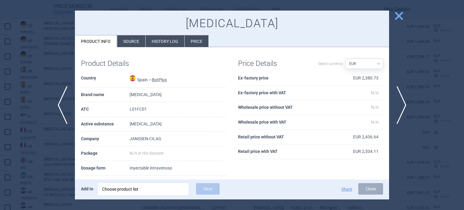
click at [129, 43] on li "Source" at bounding box center [131, 41] width 28 height 12
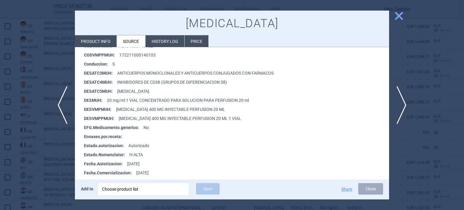
scroll to position [151, 0]
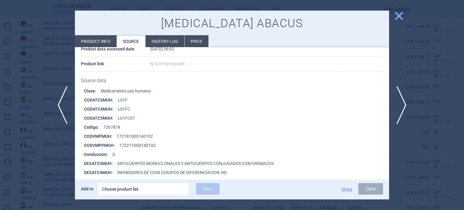
scroll to position [91, 0]
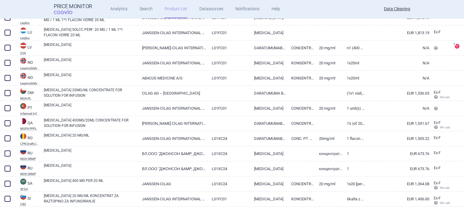
scroll to position [1242, 0]
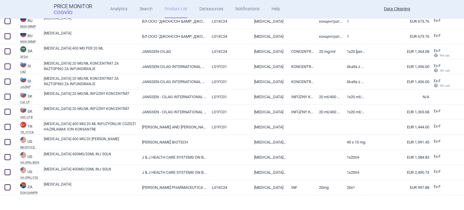
click at [181, 202] on div at bounding box center [232, 205] width 464 height 20
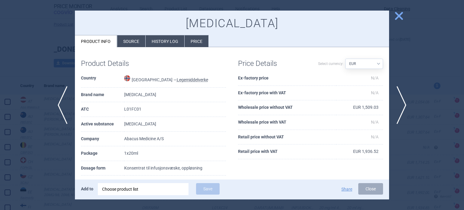
select select "EUR"
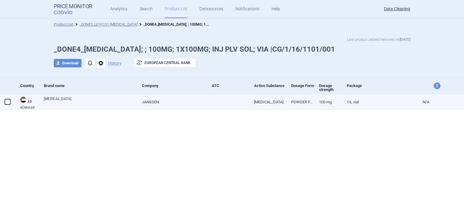
click at [244, 99] on link at bounding box center [228, 99] width 43 height 11
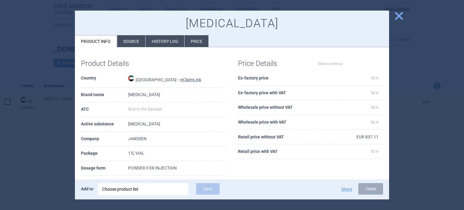
select select "EUR"
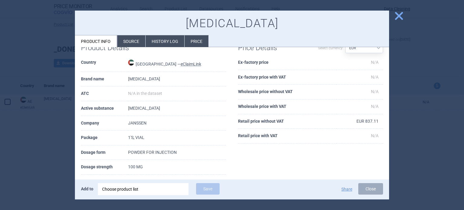
scroll to position [30, 0]
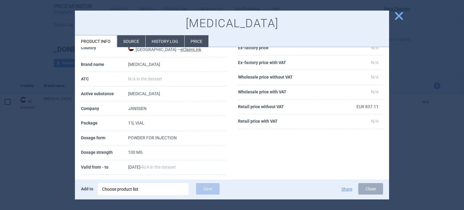
click at [6, 93] on div at bounding box center [232, 105] width 464 height 210
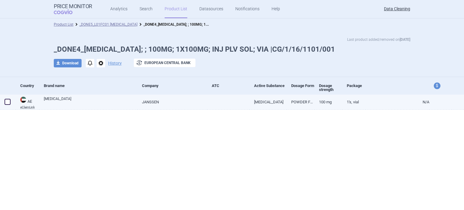
click at [323, 108] on link "100 MG" at bounding box center [328, 101] width 28 height 15
select select "EUR"
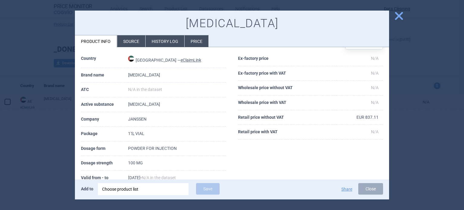
scroll to position [30, 0]
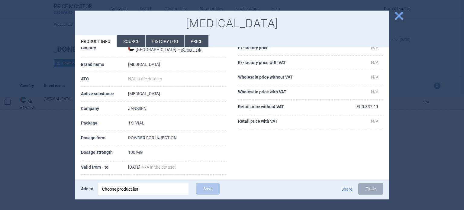
click at [419, 68] on div at bounding box center [232, 105] width 464 height 210
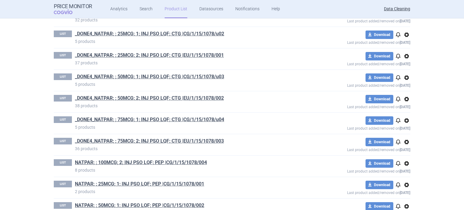
scroll to position [54, 0]
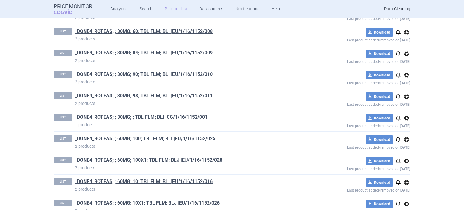
scroll to position [1551, 0]
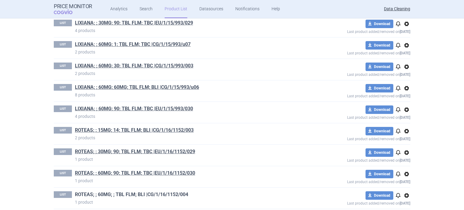
click at [151, 191] on link "ROTEAS; ; 60MG; ; TBL FLM; BLI |CG/1/16/1152/004" at bounding box center [131, 194] width 113 height 7
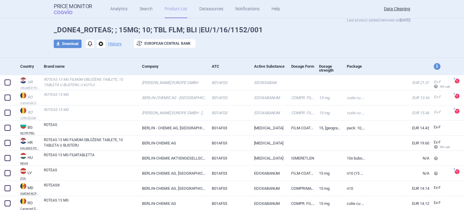
scroll to position [30, 0]
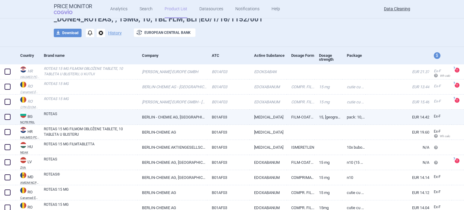
click at [210, 123] on link "B01AF03" at bounding box center [228, 117] width 43 height 15
select select "EUR"
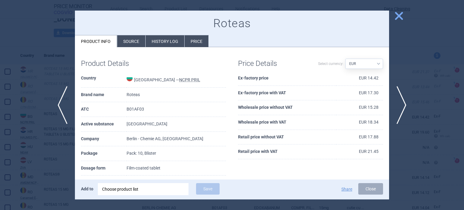
click at [132, 32] on div "Roteas Product info Source History log Price" at bounding box center [232, 29] width 314 height 37
click at [132, 44] on li "Source" at bounding box center [131, 41] width 28 height 12
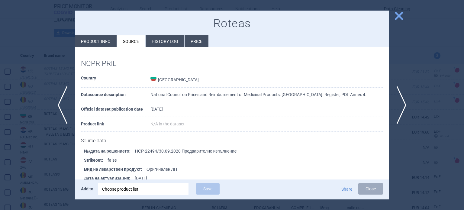
scroll to position [222, 0]
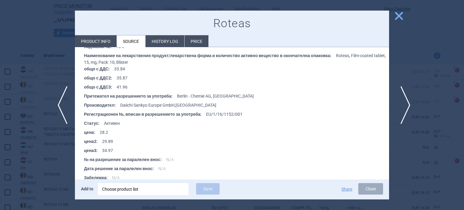
click at [404, 104] on span "next" at bounding box center [403, 105] width 14 height 38
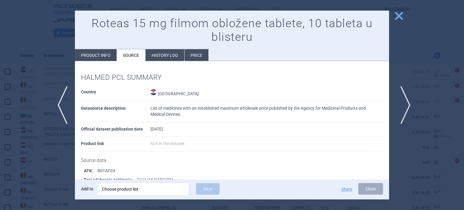
scroll to position [2, 0]
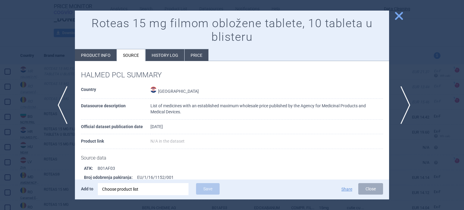
click at [404, 104] on span "next" at bounding box center [403, 105] width 14 height 38
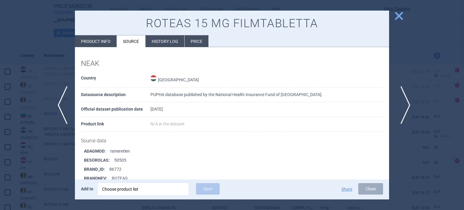
scroll to position [490, 0]
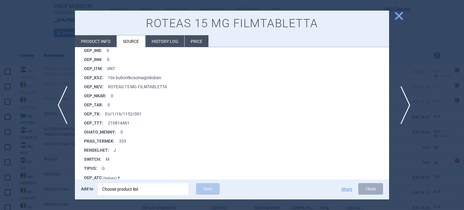
click at [404, 104] on span "next" at bounding box center [403, 105] width 14 height 38
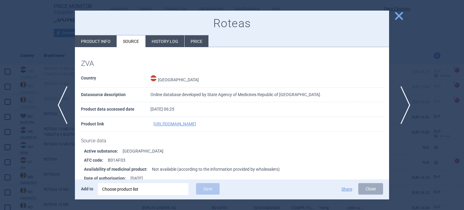
click at [404, 104] on span "next" at bounding box center [403, 105] width 14 height 38
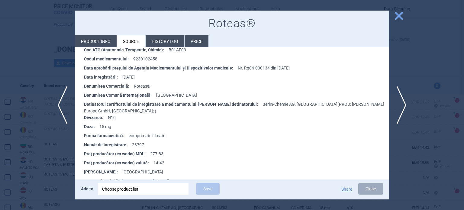
scroll to position [174, 0]
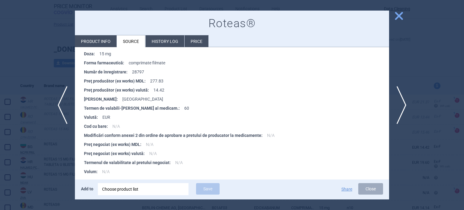
click at [0, 157] on div at bounding box center [232, 105] width 464 height 210
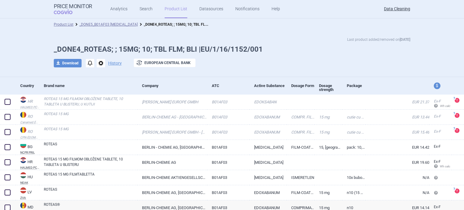
scroll to position [115, 0]
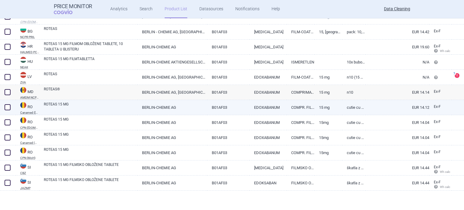
click at [100, 102] on link "ROTEAS 15 MG" at bounding box center [91, 106] width 94 height 11
select select "EUR"
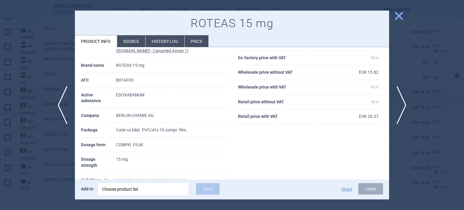
scroll to position [36, 0]
click at [59, 93] on span "previous" at bounding box center [61, 105] width 14 height 38
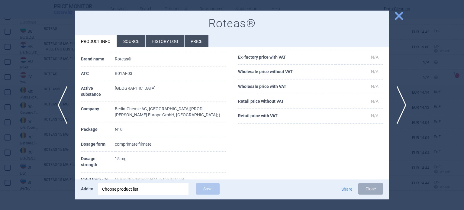
click at [23, 67] on div at bounding box center [232, 105] width 464 height 210
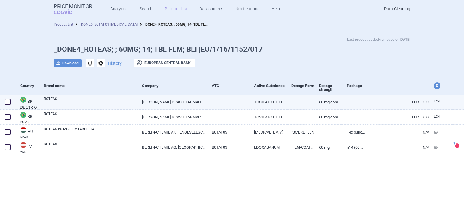
click at [281, 102] on link "TOSILATO DE EDOXABANA MONOIDRATADO" at bounding box center [267, 101] width 37 height 15
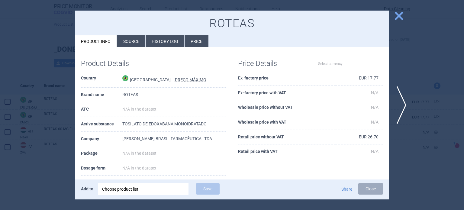
select select "EUR"
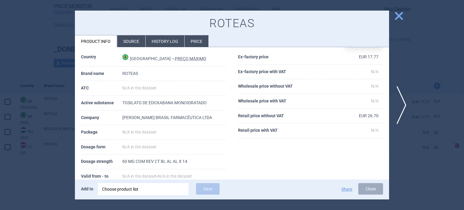
scroll to position [30, 0]
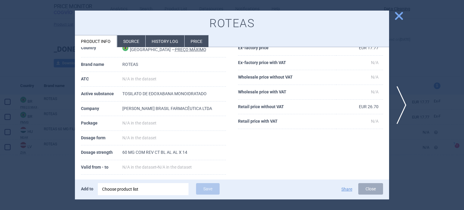
click at [48, 110] on div at bounding box center [232, 105] width 464 height 210
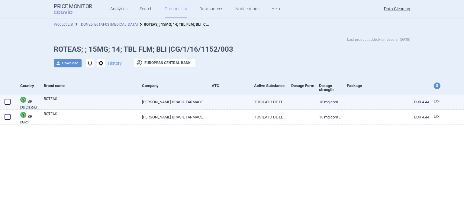
click at [238, 97] on link at bounding box center [228, 99] width 43 height 11
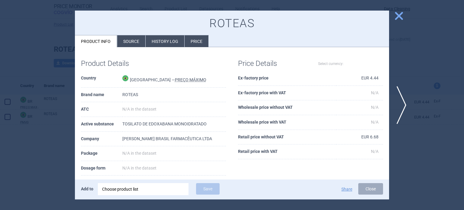
select select "EUR"
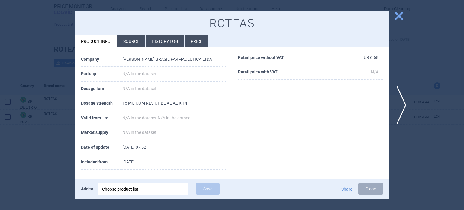
scroll to position [81, 0]
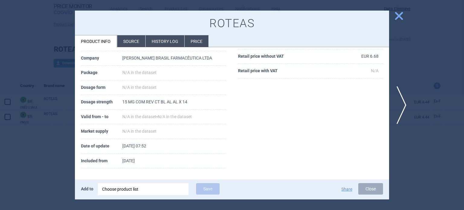
click at [27, 40] on div at bounding box center [232, 105] width 464 height 210
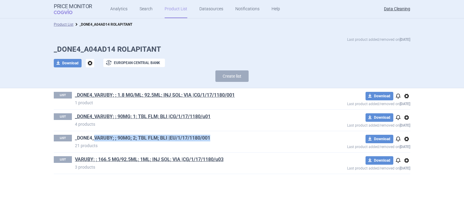
drag, startPoint x: 219, startPoint y: 136, endPoint x: 94, endPoint y: 135, distance: 124.3
click at [94, 135] on h1 "_DONE4_VARUBY; ; 90MG; 2; TBL FLM; BLI |EU/1/17/1180/001" at bounding box center [189, 139] width 228 height 8
copy link "VARUBY; ; 90MG; 2; TBL FLM; BLI |EU/1/17/1180/001"
click at [238, 75] on button "Create list" at bounding box center [231, 75] width 33 height 11
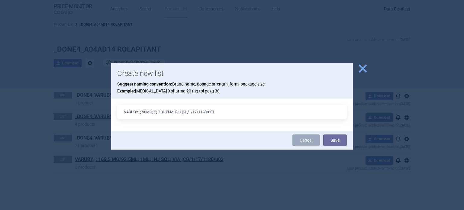
click at [154, 112] on input "VARUBY; ; 90MG; 2; TBL FLM; BLI |EU/1/17/1180/001" at bounding box center [231, 112] width 229 height 14
click at [187, 113] on input "VARUBY; ; 90MG; 1X2; TBL FLM; BLI |EU/1/17/1180/001" at bounding box center [231, 112] width 229 height 14
type input "VARUBY; ; 90MG; 1X2; TBL FLM; BLJ |EU/1/17/1180/001"
click at [323, 134] on button "Save" at bounding box center [335, 139] width 24 height 11
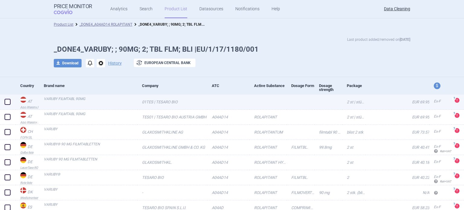
click at [5, 100] on span at bounding box center [8, 102] width 6 height 6
checkbox input "true"
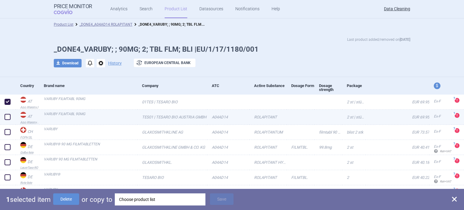
click at [5, 117] on span at bounding box center [8, 117] width 6 height 6
checkbox input "true"
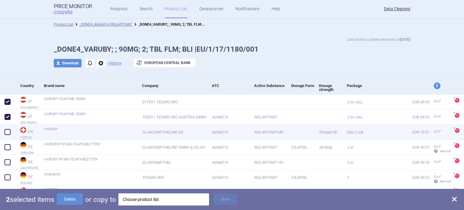
drag, startPoint x: 5, startPoint y: 132, endPoint x: 5, endPoint y: 136, distance: 4.5
click at [5, 132] on span at bounding box center [8, 132] width 6 height 6
checkbox input "true"
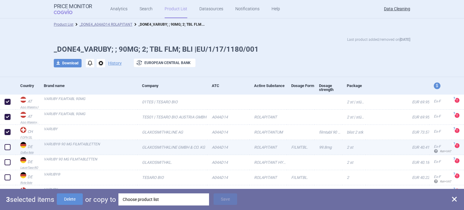
click at [8, 146] on span at bounding box center [8, 147] width 6 height 6
checkbox input "true"
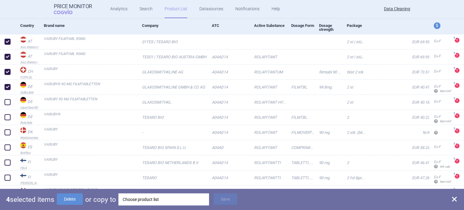
scroll to position [60, 0]
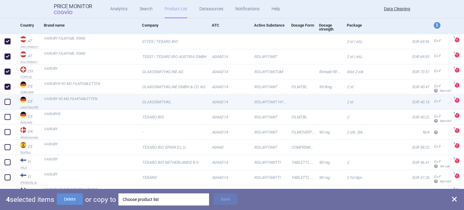
click at [8, 100] on span at bounding box center [8, 102] width 6 height 6
checkbox input "true"
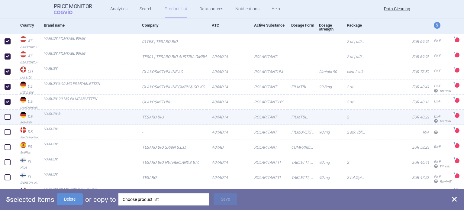
drag, startPoint x: 8, startPoint y: 116, endPoint x: 8, endPoint y: 121, distance: 4.5
click at [8, 117] on span at bounding box center [8, 117] width 6 height 6
checkbox input "true"
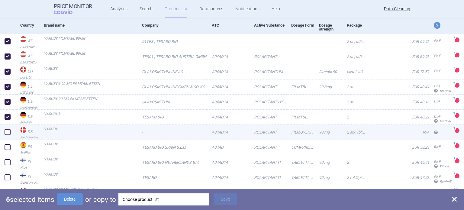
click at [5, 132] on span at bounding box center [8, 132] width 6 height 6
checkbox input "true"
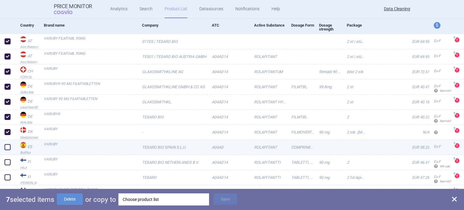
click at [5, 143] on span at bounding box center [7, 146] width 9 height 9
checkbox input "true"
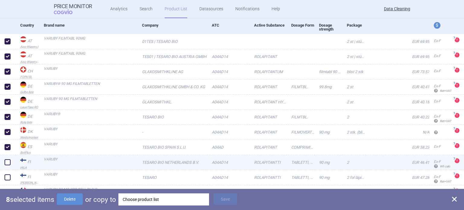
click at [7, 161] on span at bounding box center [8, 162] width 6 height 6
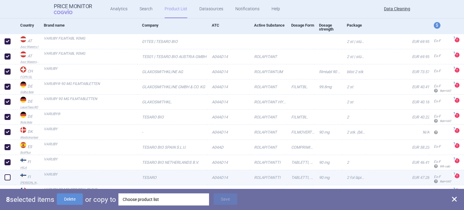
checkbox input "true"
click at [7, 180] on span at bounding box center [7, 177] width 9 height 9
checkbox input "true"
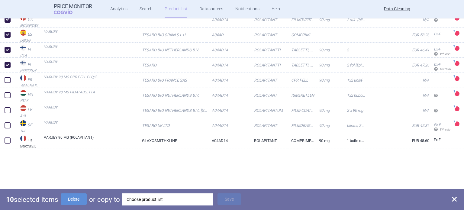
scroll to position [181, 0]
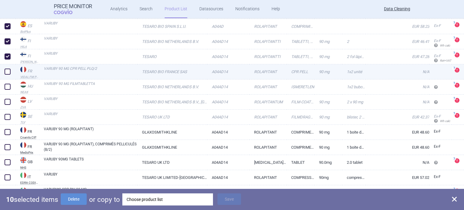
click at [6, 73] on span at bounding box center [8, 72] width 6 height 6
checkbox input "true"
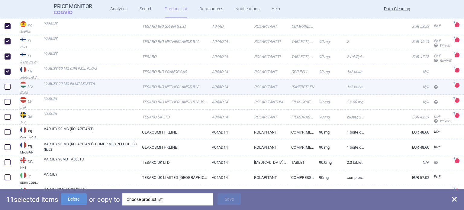
drag, startPoint x: 5, startPoint y: 87, endPoint x: 5, endPoint y: 90, distance: 3.6
click at [5, 89] on span at bounding box center [8, 87] width 6 height 6
checkbox input "true"
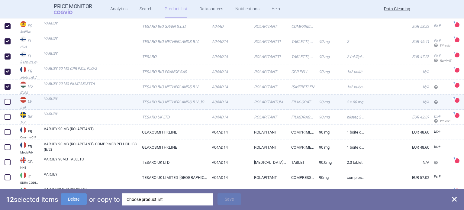
click at [5, 97] on div at bounding box center [8, 101] width 16 height 15
click at [6, 101] on span at bounding box center [8, 102] width 6 height 6
checkbox input "true"
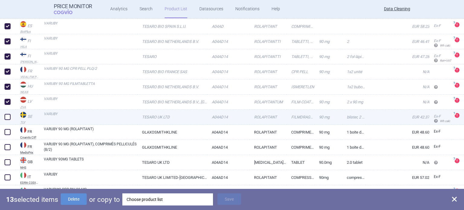
drag, startPoint x: 9, startPoint y: 115, endPoint x: 10, endPoint y: 122, distance: 6.7
click at [9, 117] on span at bounding box center [8, 117] width 6 height 6
checkbox input "true"
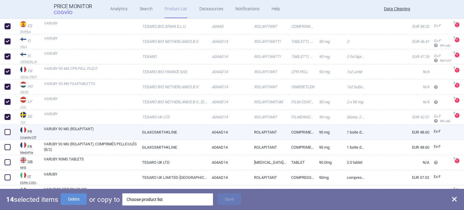
click at [10, 131] on span at bounding box center [8, 132] width 6 height 6
checkbox input "true"
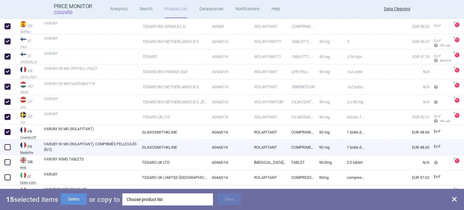
click at [7, 145] on span at bounding box center [8, 147] width 6 height 6
checkbox input "true"
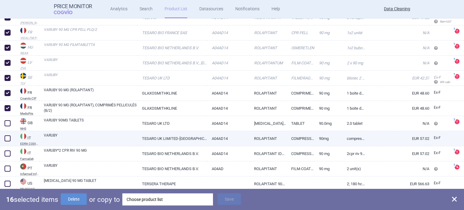
scroll to position [221, 0]
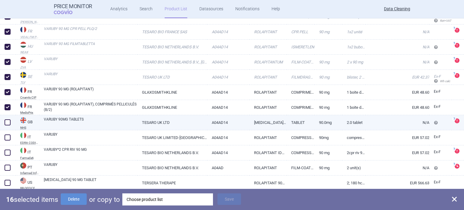
click at [11, 124] on span at bounding box center [7, 122] width 9 height 9
checkbox input "true"
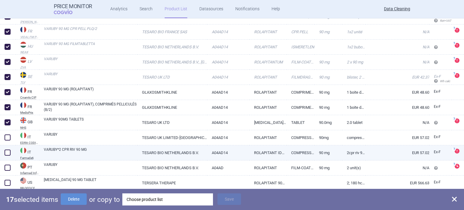
drag, startPoint x: 7, startPoint y: 136, endPoint x: 6, endPoint y: 145, distance: 9.5
click at [7, 136] on span at bounding box center [8, 137] width 6 height 6
checkbox input "true"
click at [5, 150] on span at bounding box center [8, 152] width 6 height 6
checkbox input "true"
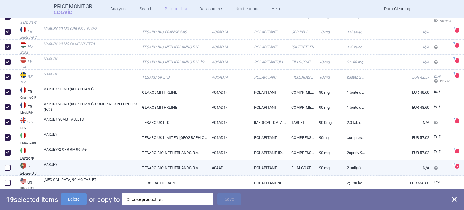
click at [8, 166] on span at bounding box center [8, 167] width 6 height 6
checkbox input "true"
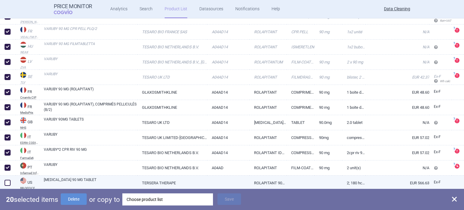
click at [8, 181] on span at bounding box center [8, 183] width 6 height 6
checkbox input "true"
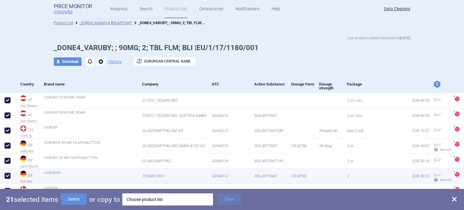
scroll to position [0, 0]
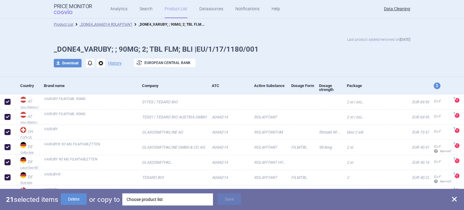
click at [184, 199] on div "Choose product list" at bounding box center [167, 199] width 82 height 12
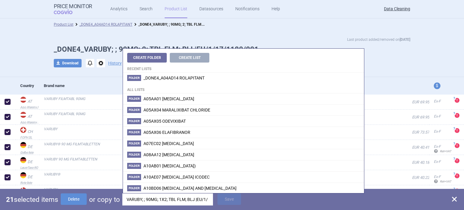
scroll to position [0, 25]
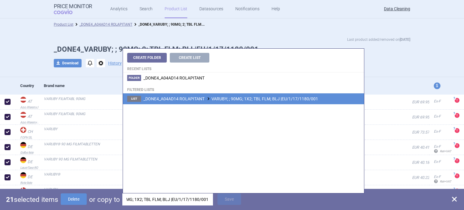
type input "VARUBY; ; 90MG; 1X2; TBL FLM; BLJ |EU/1/17/1180/001"
click at [257, 103] on li "List _DONE4_A04AD14 ROLAPITANT VARUBY; ; 90MG; 1X2; TBL FLM; BLJ |EU/1/17/1180/…" at bounding box center [243, 98] width 241 height 11
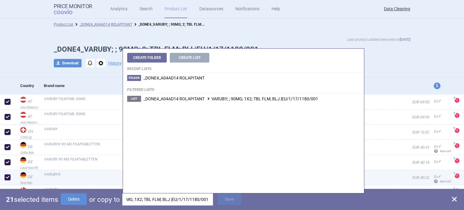
scroll to position [0, 0]
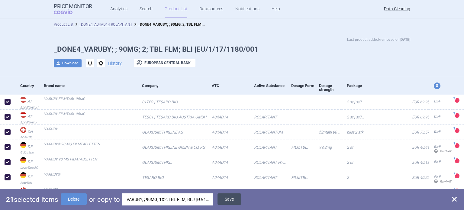
click at [230, 198] on button "Save" at bounding box center [229, 198] width 24 height 11
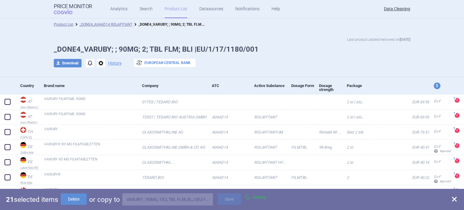
checkbox input "false"
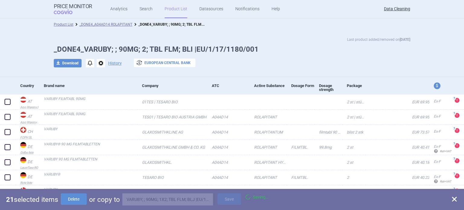
checkbox input "false"
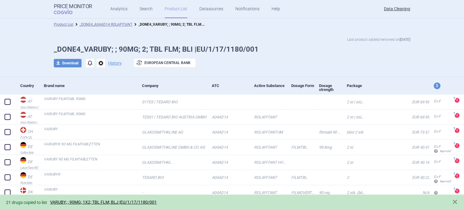
click at [98, 64] on span "options" at bounding box center [101, 63] width 8 height 8
click at [98, 98] on button "Delete" at bounding box center [98, 98] width 19 height 9
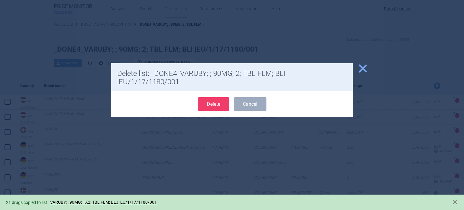
click at [218, 99] on button "Delete" at bounding box center [213, 104] width 31 height 14
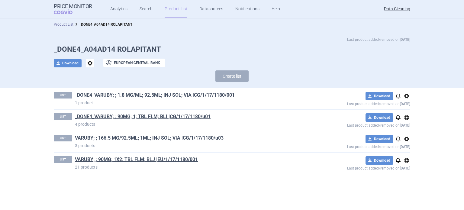
click at [192, 95] on link "_DONE4_VARUBY; ; 1.8 MG/ML; 92.5ML; INJ SOL; VIA |CG/1/17/1180/001" at bounding box center [155, 95] width 160 height 7
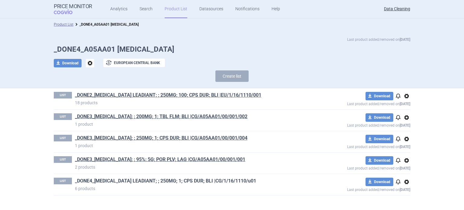
click at [238, 179] on link "_DONE4_[MEDICAL_DATA] LEADIANT; ; 250MG; 1; CPS DUR; BLI |CG/1/16/1110/u01" at bounding box center [165, 180] width 181 height 7
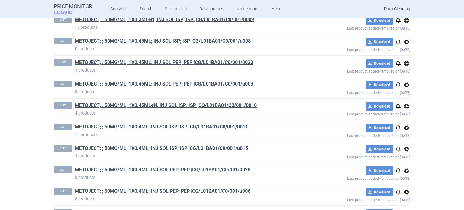
scroll to position [1651, 0]
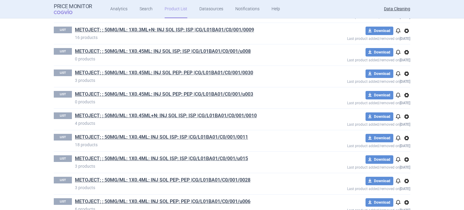
click at [406, 91] on span "options" at bounding box center [406, 94] width 7 height 7
click at [400, 125] on button "Delete" at bounding box center [403, 125] width 19 height 9
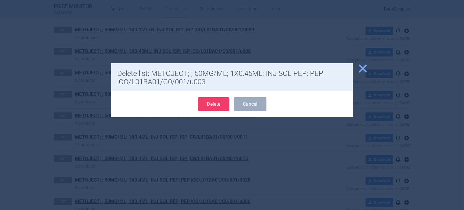
click at [220, 107] on button "Delete" at bounding box center [213, 104] width 31 height 14
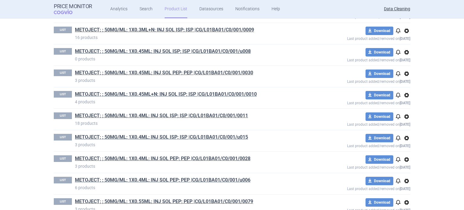
click at [404, 49] on span "options" at bounding box center [406, 52] width 7 height 7
click at [397, 84] on button "Delete" at bounding box center [403, 82] width 19 height 9
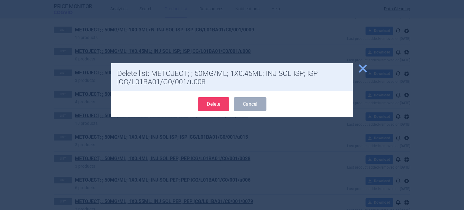
click at [204, 103] on button "Delete" at bounding box center [213, 104] width 31 height 14
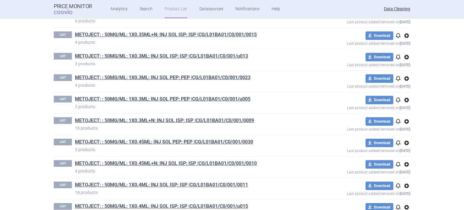
scroll to position [1470, 0]
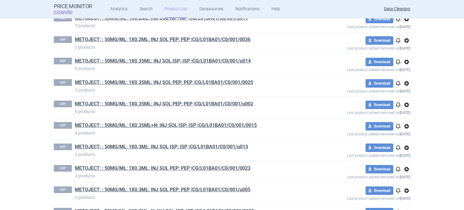
click at [406, 59] on span "options" at bounding box center [406, 61] width 7 height 7
click at [400, 91] on button "Delete" at bounding box center [403, 92] width 19 height 9
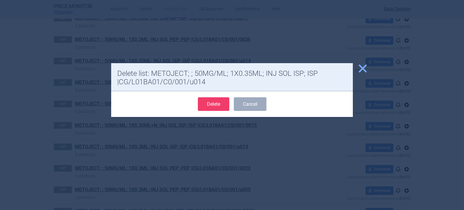
click at [209, 101] on button "Delete" at bounding box center [213, 104] width 31 height 14
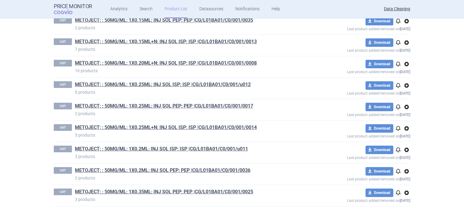
scroll to position [1319, 0]
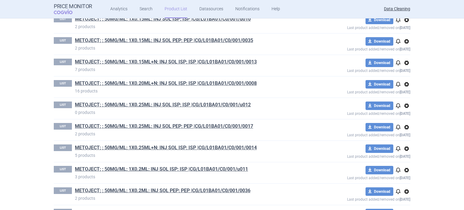
click at [403, 102] on span "options" at bounding box center [406, 105] width 7 height 7
click at [399, 132] on div "Copy Rename Delete" at bounding box center [404, 124] width 27 height 39
click at [399, 134] on button "Delete" at bounding box center [403, 136] width 19 height 9
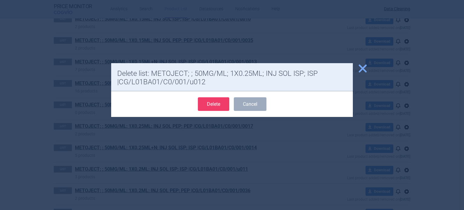
click at [207, 102] on button "Delete" at bounding box center [213, 104] width 31 height 14
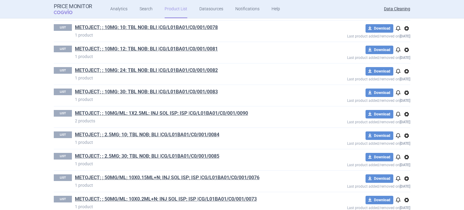
scroll to position [444, 0]
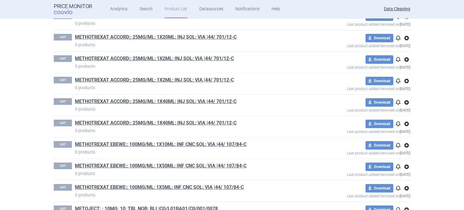
click at [403, 188] on span "options" at bounding box center [406, 187] width 7 height 7
click at [404, 199] on button "Delete" at bounding box center [403, 200] width 19 height 9
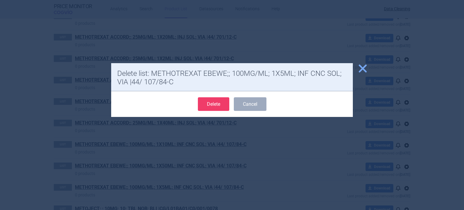
click at [209, 104] on button "Delete" at bounding box center [213, 104] width 31 height 14
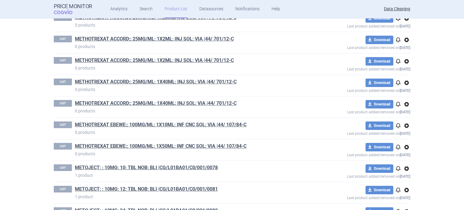
scroll to position [474, 0]
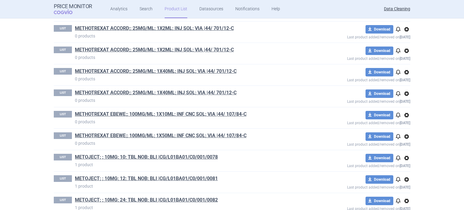
click at [406, 135] on span "options" at bounding box center [406, 136] width 7 height 7
click at [408, 170] on button "Delete" at bounding box center [403, 170] width 19 height 9
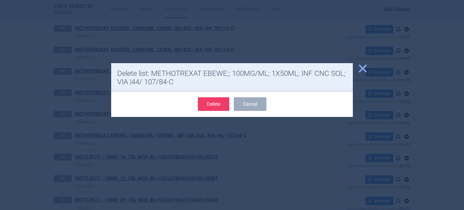
click at [223, 105] on button "Delete" at bounding box center [213, 104] width 31 height 14
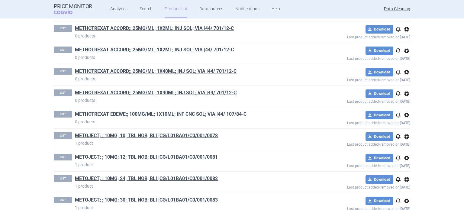
click at [403, 69] on span "options" at bounding box center [406, 72] width 7 height 7
click at [403, 106] on button "Delete" at bounding box center [403, 105] width 19 height 9
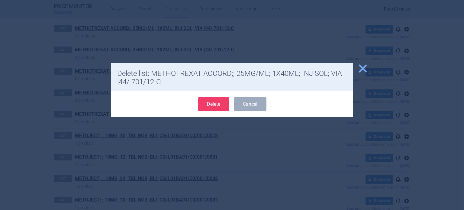
click at [212, 104] on button "Delete" at bounding box center [213, 104] width 31 height 14
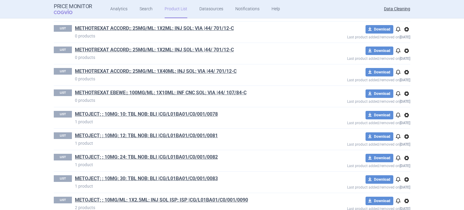
click at [404, 52] on span "options" at bounding box center [406, 50] width 7 height 7
click at [406, 83] on button "Delete" at bounding box center [403, 84] width 19 height 9
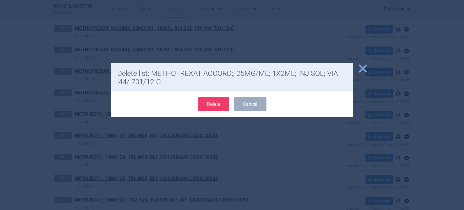
click at [219, 106] on button "Delete" at bounding box center [213, 104] width 31 height 14
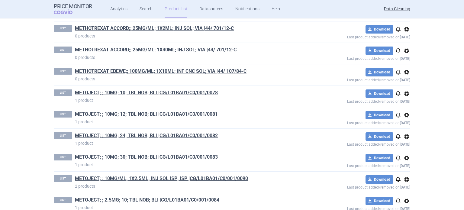
click at [404, 29] on span "options" at bounding box center [406, 29] width 7 height 7
click at [404, 61] on button "Delete" at bounding box center [403, 63] width 19 height 9
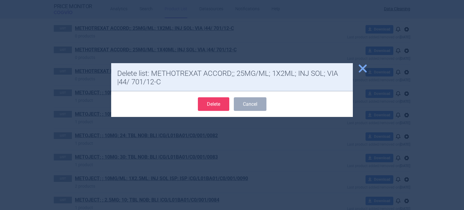
click at [227, 102] on button "Delete" at bounding box center [213, 104] width 31 height 14
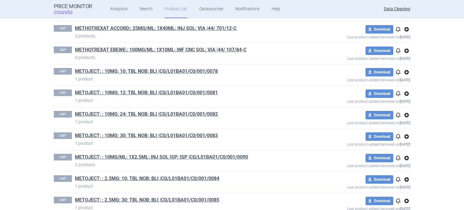
click at [404, 27] on span "options" at bounding box center [406, 29] width 7 height 7
click at [408, 60] on button "Delete" at bounding box center [403, 63] width 19 height 9
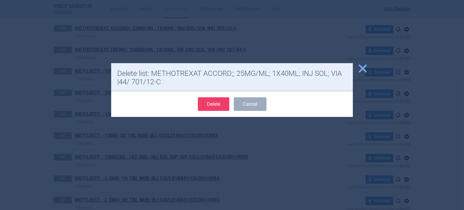
click at [222, 104] on button "Delete" at bounding box center [213, 104] width 31 height 14
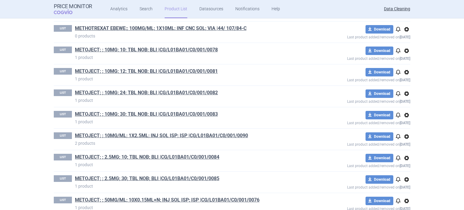
click at [404, 27] on span "options" at bounding box center [406, 29] width 7 height 7
click at [404, 64] on button "Delete" at bounding box center [403, 63] width 19 height 9
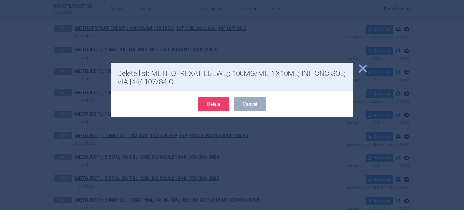
click at [212, 107] on button "Delete" at bounding box center [213, 104] width 31 height 14
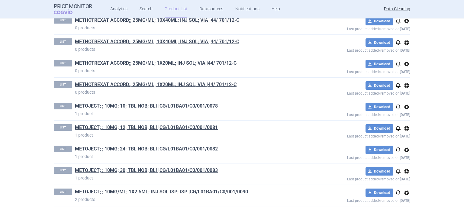
scroll to position [353, 0]
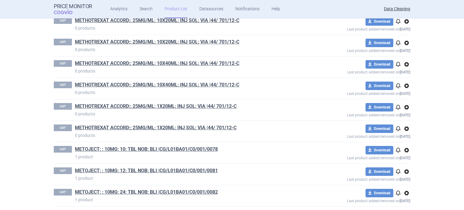
click at [405, 42] on span "options" at bounding box center [406, 42] width 7 height 7
click at [400, 74] on button "Delete" at bounding box center [403, 77] width 19 height 9
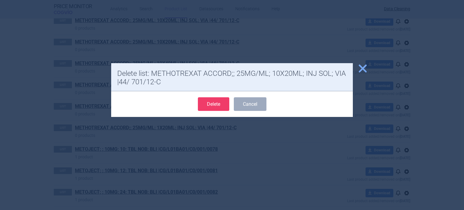
click at [212, 105] on button "Delete" at bounding box center [213, 104] width 31 height 14
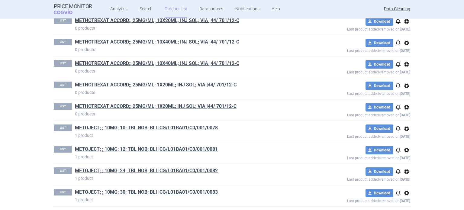
click at [406, 20] on span "options" at bounding box center [406, 21] width 7 height 7
click at [397, 55] on button "Delete" at bounding box center [403, 55] width 19 height 9
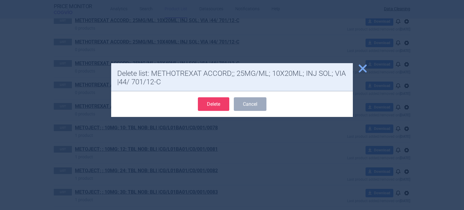
click at [211, 107] on button "Delete" at bounding box center [213, 104] width 31 height 14
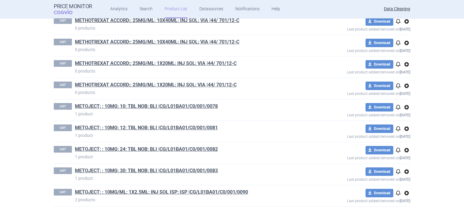
scroll to position [332, 0]
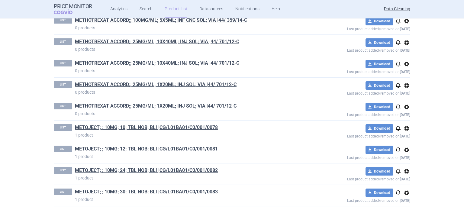
click at [404, 19] on span "options" at bounding box center [406, 21] width 7 height 7
click at [402, 53] on button "Delete" at bounding box center [403, 55] width 19 height 9
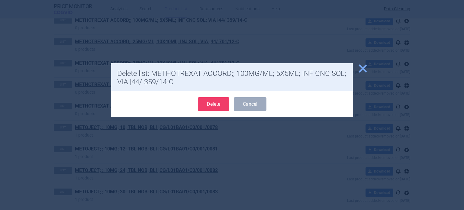
click at [210, 106] on button "Delete" at bounding box center [213, 104] width 31 height 14
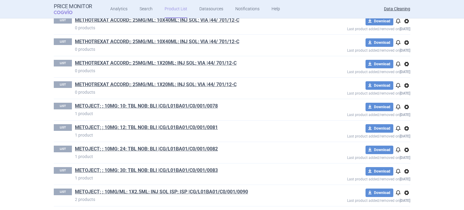
scroll to position [310, 0]
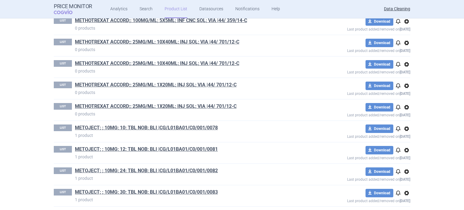
click at [403, 21] on span "options" at bounding box center [406, 21] width 7 height 7
click at [400, 54] on button "Delete" at bounding box center [403, 55] width 19 height 9
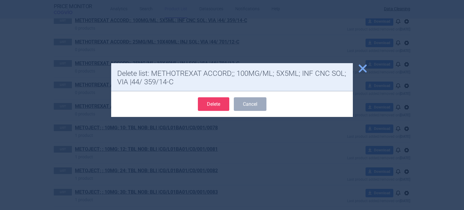
click at [215, 108] on button "Delete" at bounding box center [213, 104] width 31 height 14
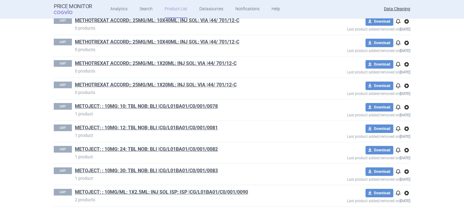
scroll to position [289, 0]
click at [403, 19] on span "options" at bounding box center [406, 21] width 7 height 7
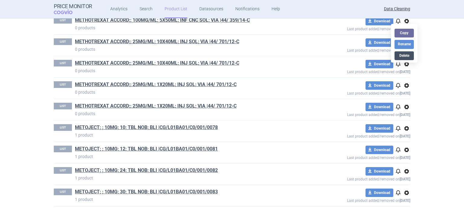
click at [398, 55] on button "Delete" at bounding box center [403, 55] width 19 height 9
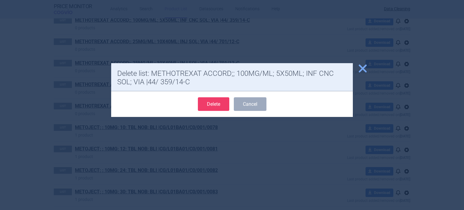
click at [216, 104] on button "Delete" at bounding box center [213, 104] width 31 height 14
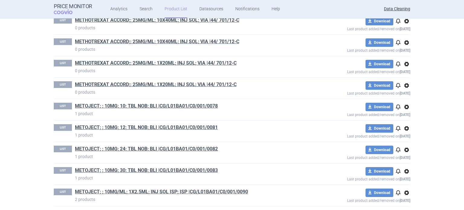
scroll to position [268, 0]
click at [403, 19] on span "options" at bounding box center [406, 21] width 7 height 7
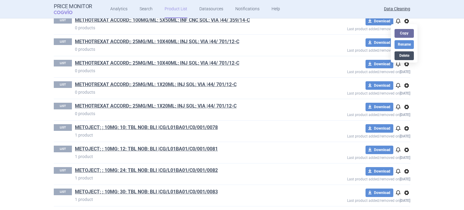
click at [409, 54] on button "Delete" at bounding box center [403, 55] width 19 height 9
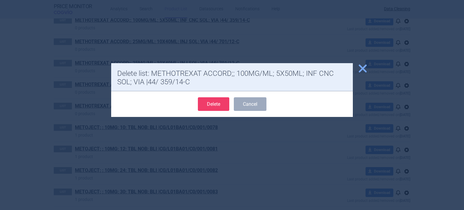
click at [223, 109] on button "Delete" at bounding box center [213, 104] width 31 height 14
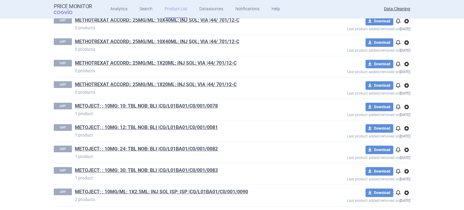
scroll to position [246, 0]
click at [405, 20] on span "options" at bounding box center [406, 21] width 7 height 7
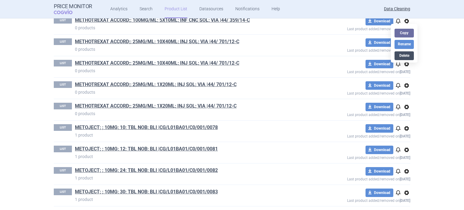
click at [403, 58] on button "Delete" at bounding box center [403, 55] width 19 height 9
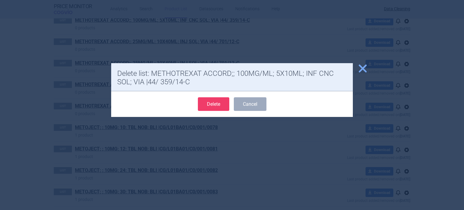
click at [215, 108] on button "Delete" at bounding box center [213, 104] width 31 height 14
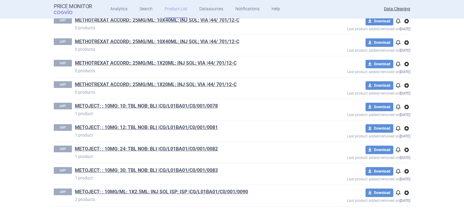
scroll to position [225, 0]
click at [404, 21] on span "options" at bounding box center [406, 21] width 7 height 7
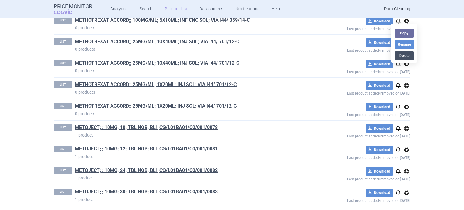
click at [400, 52] on button "Delete" at bounding box center [403, 55] width 19 height 9
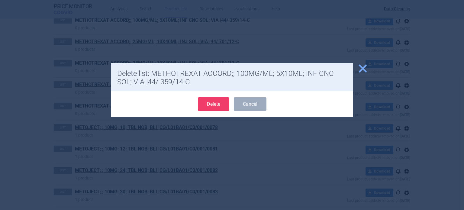
click at [213, 104] on button "Delete" at bounding box center [213, 104] width 31 height 14
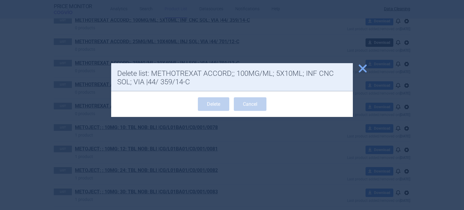
scroll to position [204, 0]
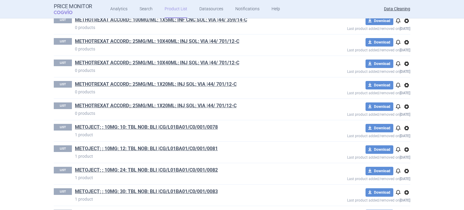
click at [403, 18] on span "options" at bounding box center [406, 20] width 7 height 7
click at [401, 54] on button "Delete" at bounding box center [403, 55] width 19 height 9
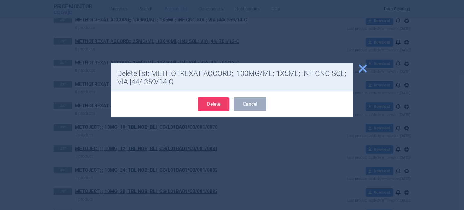
click at [217, 102] on button "Delete" at bounding box center [213, 104] width 31 height 14
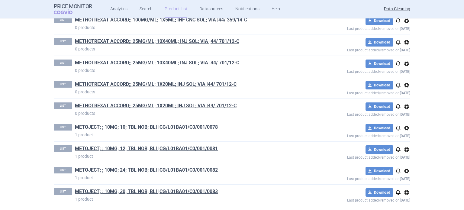
click at [404, 42] on span "options" at bounding box center [406, 42] width 7 height 7
click at [411, 76] on button "Delete" at bounding box center [403, 77] width 19 height 9
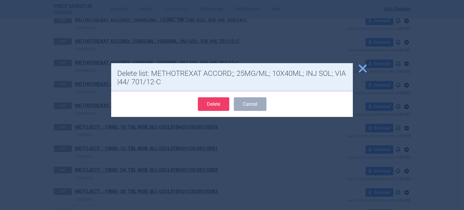
click at [201, 110] on button "Delete" at bounding box center [213, 104] width 31 height 14
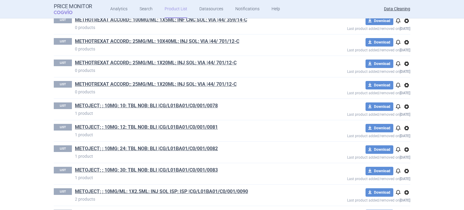
click at [403, 42] on span "options" at bounding box center [406, 42] width 7 height 7
click at [404, 76] on button "Delete" at bounding box center [403, 77] width 19 height 9
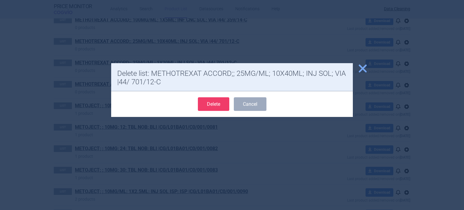
click at [219, 105] on button "Delete" at bounding box center [213, 104] width 31 height 14
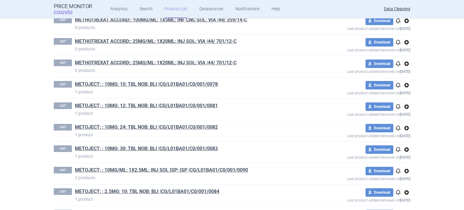
click at [404, 63] on span "options" at bounding box center [406, 63] width 7 height 7
click at [397, 100] on button "Delete" at bounding box center [403, 98] width 19 height 9
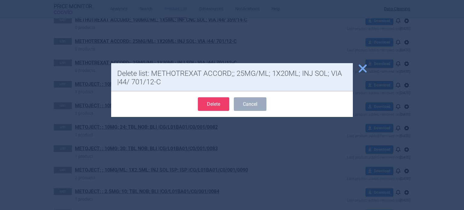
drag, startPoint x: 214, startPoint y: 100, endPoint x: 244, endPoint y: 88, distance: 32.2
click at [214, 100] on button "Delete" at bounding box center [213, 104] width 31 height 14
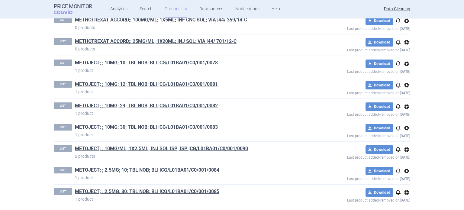
click at [405, 41] on span "options" at bounding box center [406, 42] width 7 height 7
click at [397, 77] on button "Delete" at bounding box center [403, 77] width 19 height 9
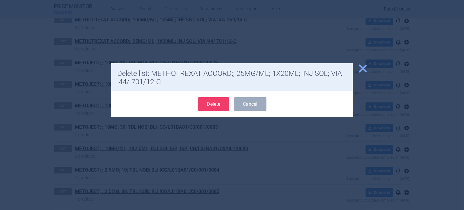
click at [226, 102] on button "Delete" at bounding box center [213, 104] width 31 height 14
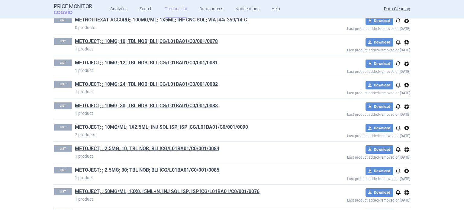
click at [404, 19] on span "options" at bounding box center [406, 20] width 7 height 7
click at [401, 53] on button "Delete" at bounding box center [403, 55] width 19 height 9
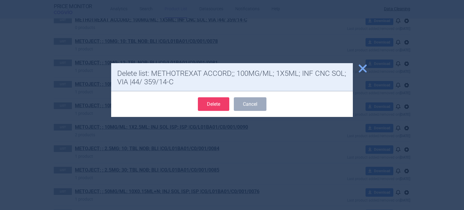
click at [218, 104] on button "Delete" at bounding box center [213, 104] width 31 height 14
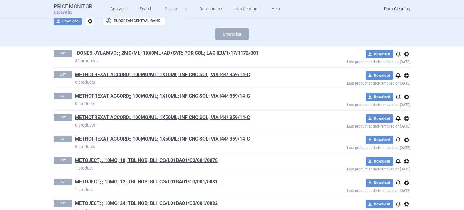
scroll to position [40, 0]
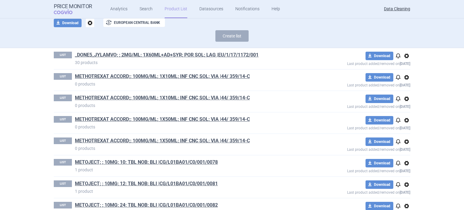
click at [404, 77] on span "options" at bounding box center [406, 77] width 7 height 7
click at [401, 108] on button "Delete" at bounding box center [403, 112] width 19 height 9
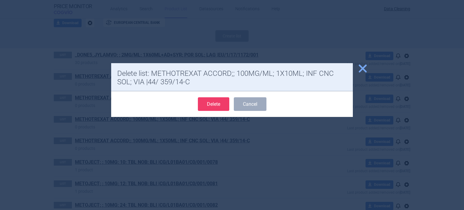
click at [207, 102] on button "Delete" at bounding box center [213, 104] width 31 height 14
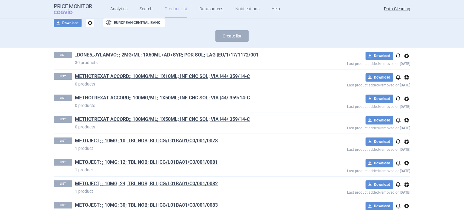
click at [404, 78] on span "options" at bounding box center [406, 77] width 7 height 7
click at [405, 108] on button "Delete" at bounding box center [403, 112] width 19 height 9
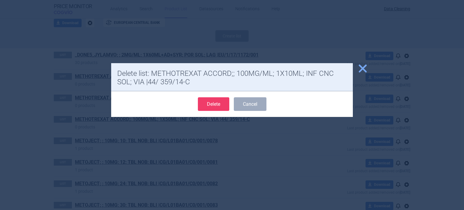
click at [211, 103] on button "Delete" at bounding box center [213, 104] width 31 height 14
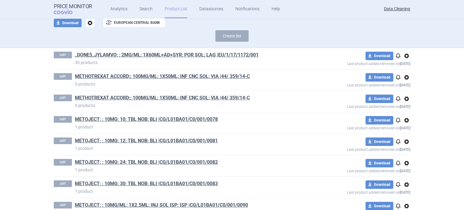
click at [404, 75] on span "options" at bounding box center [406, 77] width 7 height 7
click at [407, 111] on button "Delete" at bounding box center [403, 112] width 19 height 9
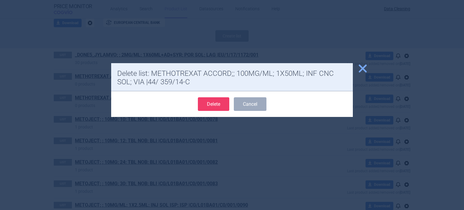
click at [221, 101] on button "Delete" at bounding box center [213, 104] width 31 height 14
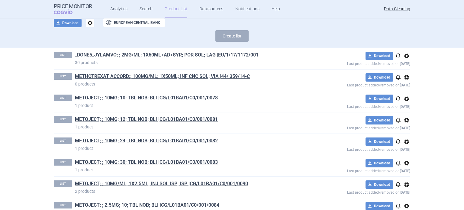
click at [404, 76] on span "options" at bounding box center [406, 77] width 7 height 7
click at [402, 115] on button "Delete" at bounding box center [403, 112] width 19 height 9
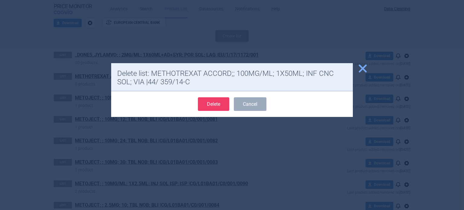
click at [214, 104] on button "Delete" at bounding box center [213, 104] width 31 height 14
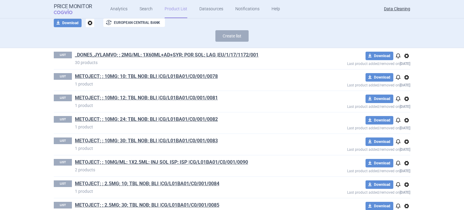
scroll to position [1270, 0]
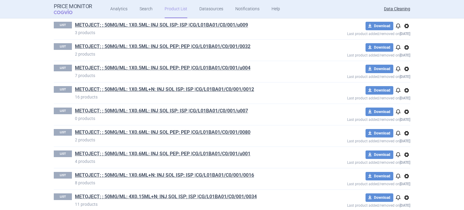
click at [403, 108] on span "options" at bounding box center [406, 111] width 7 height 7
click at [407, 142] on button "Delete" at bounding box center [403, 143] width 19 height 9
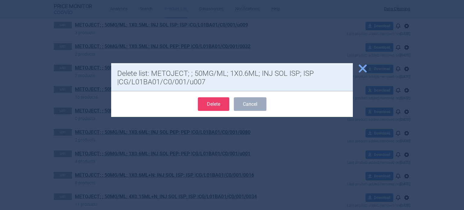
click at [212, 107] on button "Delete" at bounding box center [213, 104] width 31 height 14
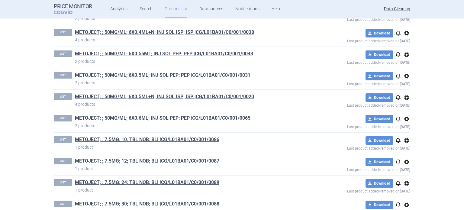
scroll to position [1871, 0]
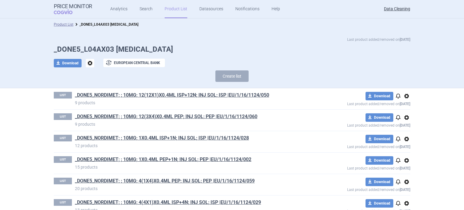
scroll to position [1690, 0]
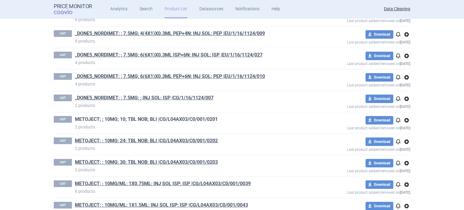
drag, startPoint x: 164, startPoint y: 119, endPoint x: 156, endPoint y: 114, distance: 9.3
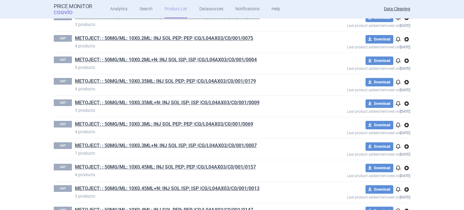
scroll to position [2080, 0]
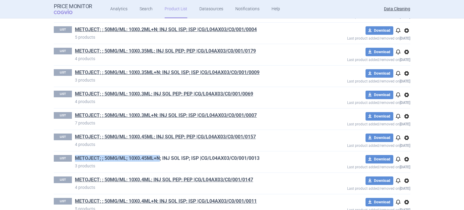
drag, startPoint x: 72, startPoint y: 154, endPoint x: 157, endPoint y: 155, distance: 85.1
click at [157, 155] on div "LIST METOJECT; ; 50MG/ML; 10X0.45ML+N; INJ SOL ISP; ISP |CG/L04AX03/C0/001/0013…" at bounding box center [178, 162] width 249 height 14
copy link "METOJECT; ; 50MG/ML; 10X0.45ML+N"
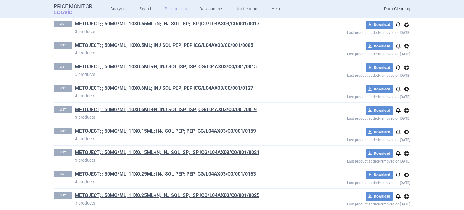
scroll to position [2381, 0]
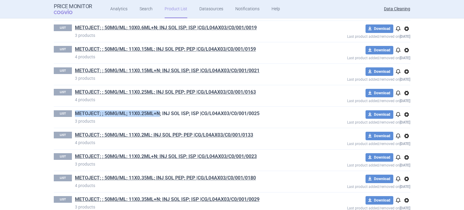
drag, startPoint x: 71, startPoint y: 106, endPoint x: 157, endPoint y: 106, distance: 85.7
click at [157, 110] on div "LIST METOJECT; ; 50MG/ML; 11X0.25ML+N; INJ SOL ISP; ISP |CG/L04AX03/C0/001/0025…" at bounding box center [178, 117] width 249 height 14
copy link "METOJECT; ; 50MG/ML; 11X0.25ML+N"
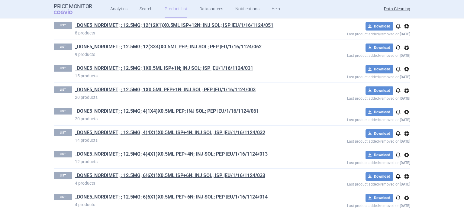
scroll to position [0, 0]
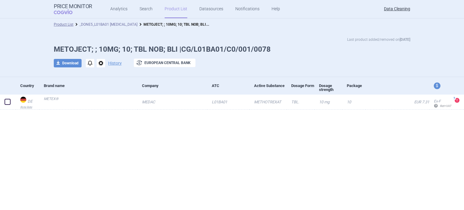
click at [133, 25] on link "_DONE5_L01BA01 [MEDICAL_DATA]" at bounding box center [108, 24] width 58 height 4
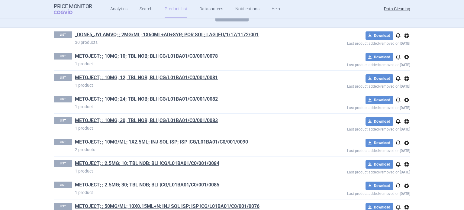
scroll to position [91, 0]
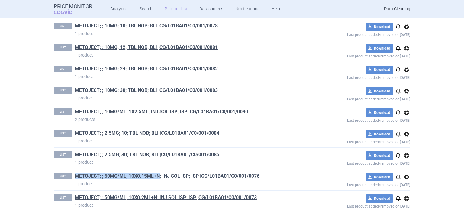
drag, startPoint x: 71, startPoint y: 177, endPoint x: 157, endPoint y: 176, distance: 86.0
click at [157, 176] on div "LIST METOJECT; ; 50MG/ML; 10X0.15ML+N; INJ SOL ISP; ISP |CG/L01BA01/C0/001/0076…" at bounding box center [178, 180] width 249 height 14
copy link "METOJECT; ; 50MG/ML; 10X0.15ML+N"
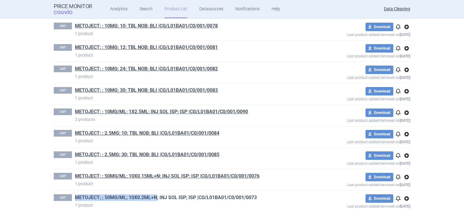
drag, startPoint x: 69, startPoint y: 195, endPoint x: 155, endPoint y: 197, distance: 85.7
click at [155, 197] on div "LIST METOJECT; ; 50MG/ML; 10X0.2ML+N; INJ SOL ISP; ISP |CG/L01BA01/C0/001/0073 …" at bounding box center [178, 201] width 249 height 14
copy div "METOJECT; ; 50MG/ML; 10X0.2ML+N"
click at [270, 64] on div "LIST METOJECT; ; 10MG; 24; TBL NOB; BLI |CG/L01BA01/C0/001/0082 1 product downl…" at bounding box center [232, 72] width 356 height 21
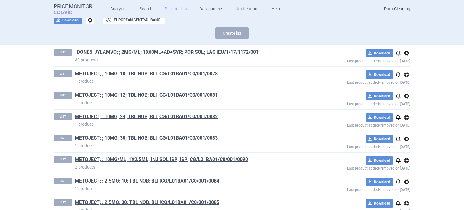
scroll to position [0, 0]
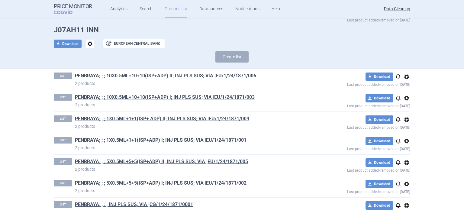
scroll to position [34, 0]
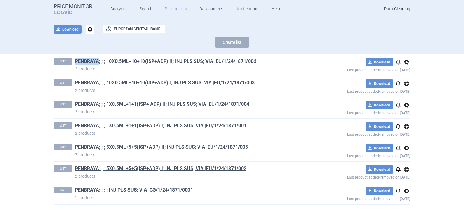
drag, startPoint x: 69, startPoint y: 61, endPoint x: 95, endPoint y: 60, distance: 26.6
click at [95, 60] on div "LIST PENBRAYA; ; ; 10X0.5ML+10+10(ISP+ADP) II; INJ PLS SUS; VIA |EU/1/24/1871/0…" at bounding box center [178, 65] width 249 height 14
copy div "PENBRAYA"
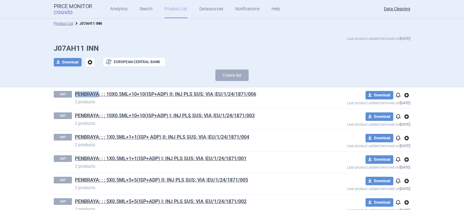
scroll to position [0, 0]
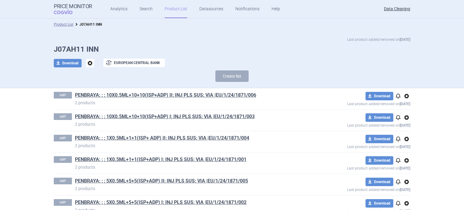
click at [270, 78] on div "Create list" at bounding box center [232, 77] width 356 height 14
